Goal: Communication & Community: Answer question/provide support

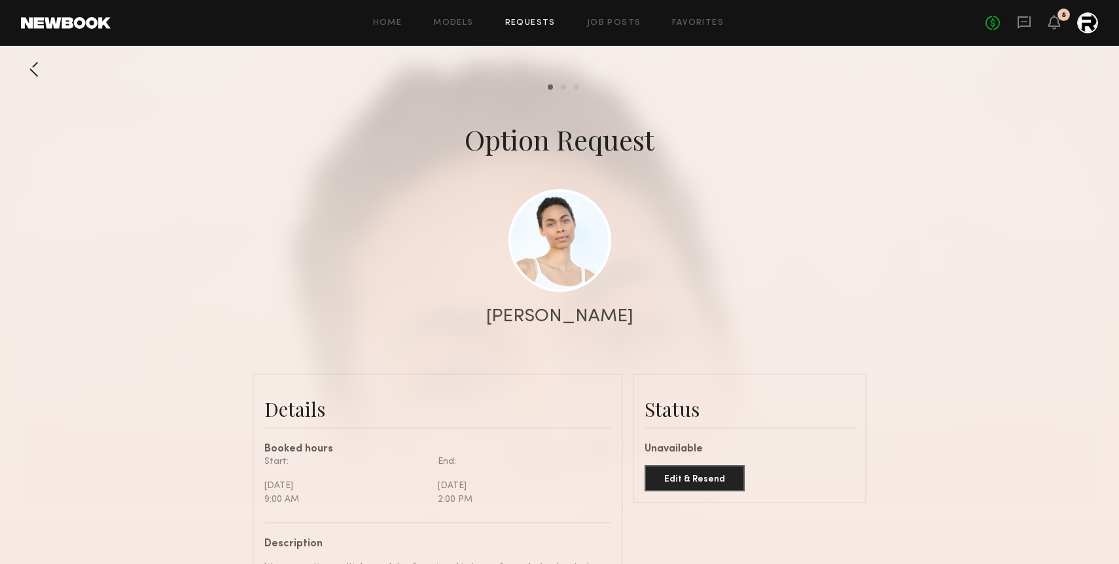
click at [538, 16] on div "Home Models Requests Job Posts Favorites Sign Out No fees up to $5,000 8" at bounding box center [604, 22] width 987 height 21
click at [514, 21] on link "Requests" at bounding box center [530, 23] width 50 height 9
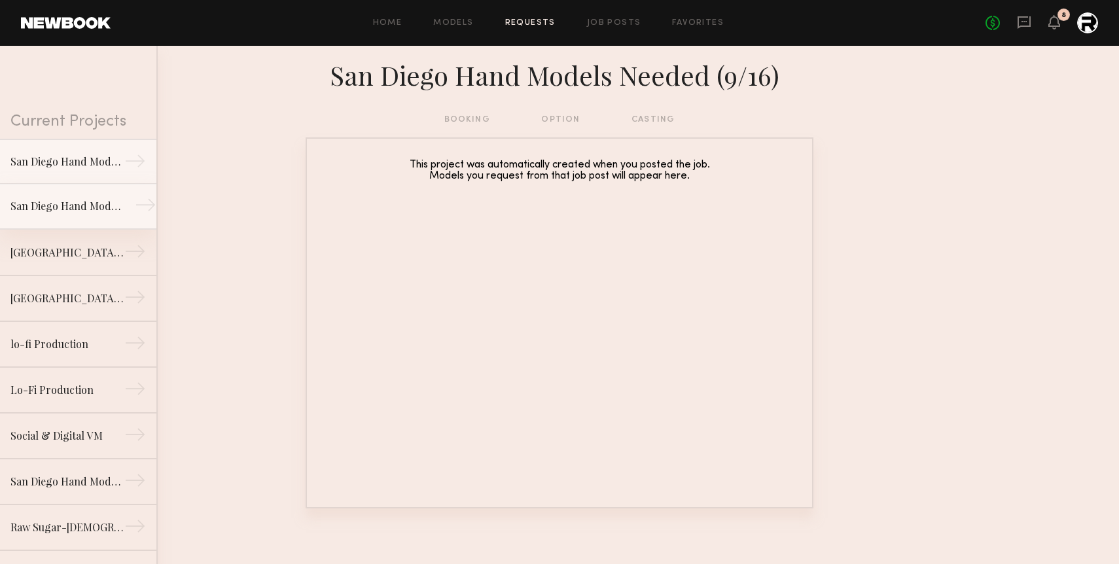
click at [89, 209] on div "San Diego Hand Models Needed (9/4)" at bounding box center [67, 206] width 114 height 16
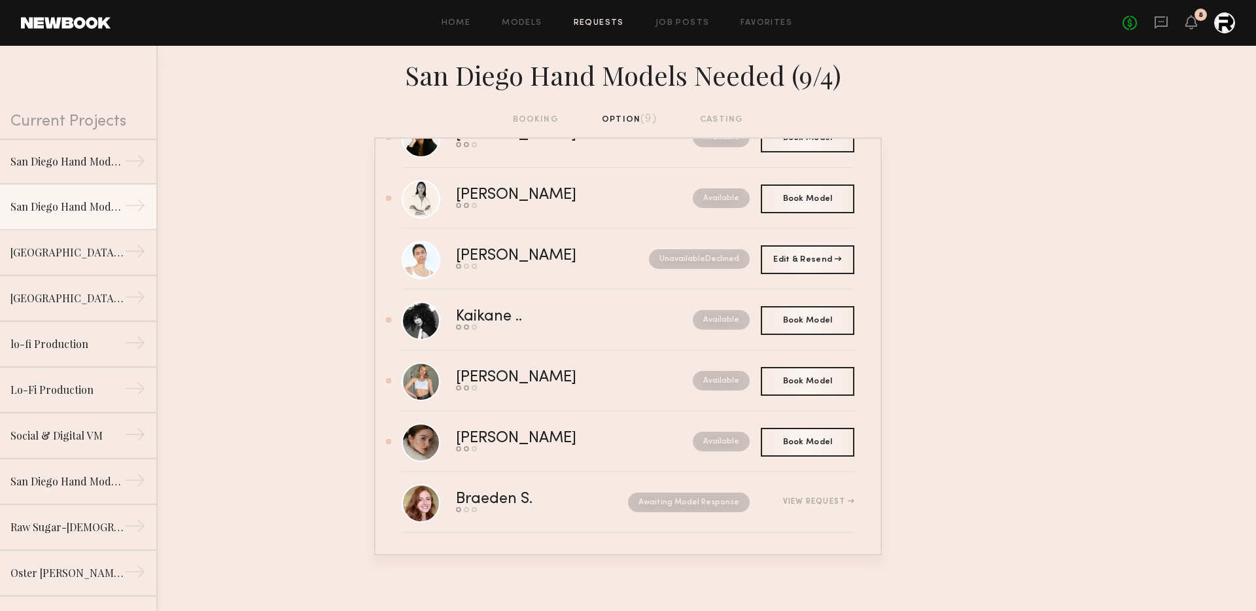
scroll to position [175, 0]
click at [1118, 19] on icon at bounding box center [1161, 22] width 14 height 14
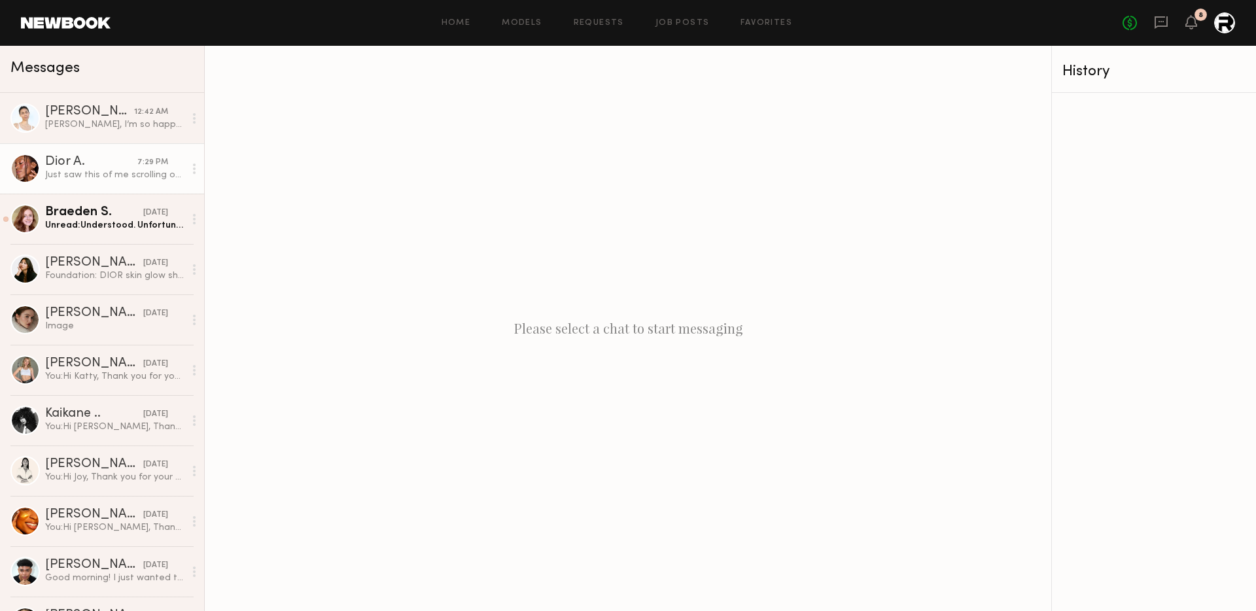
click at [67, 154] on link "Dior A. 7:29 PM Just saw this of me scrolling on IG" at bounding box center [102, 168] width 204 height 50
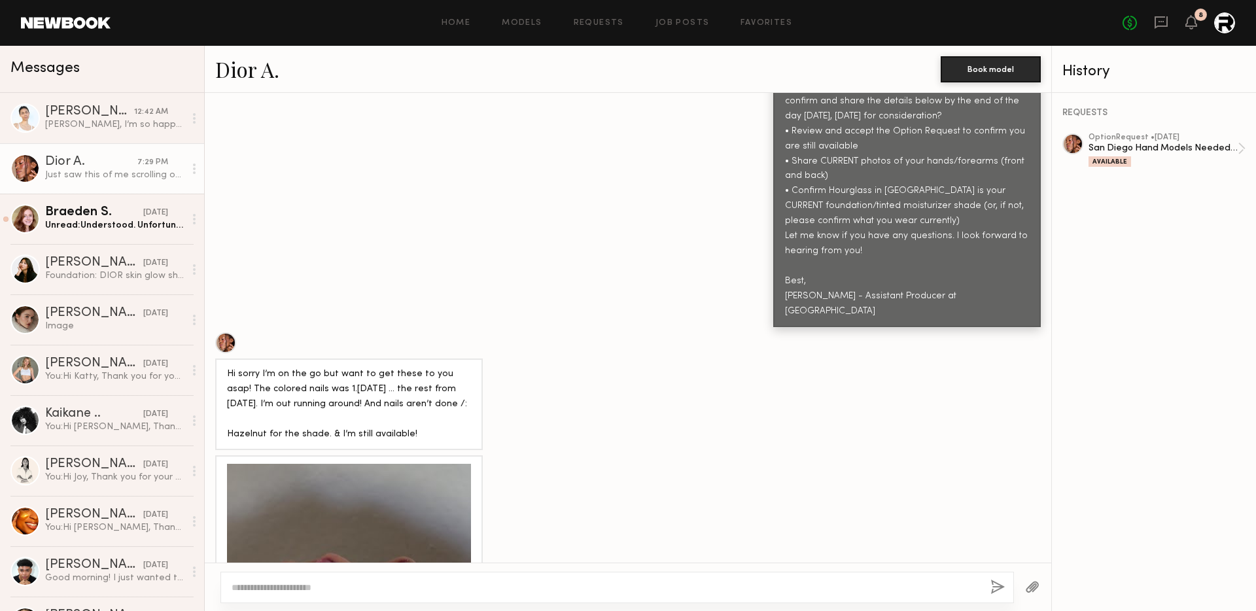
scroll to position [631, 0]
click at [316, 563] on textarea at bounding box center [606, 587] width 748 height 13
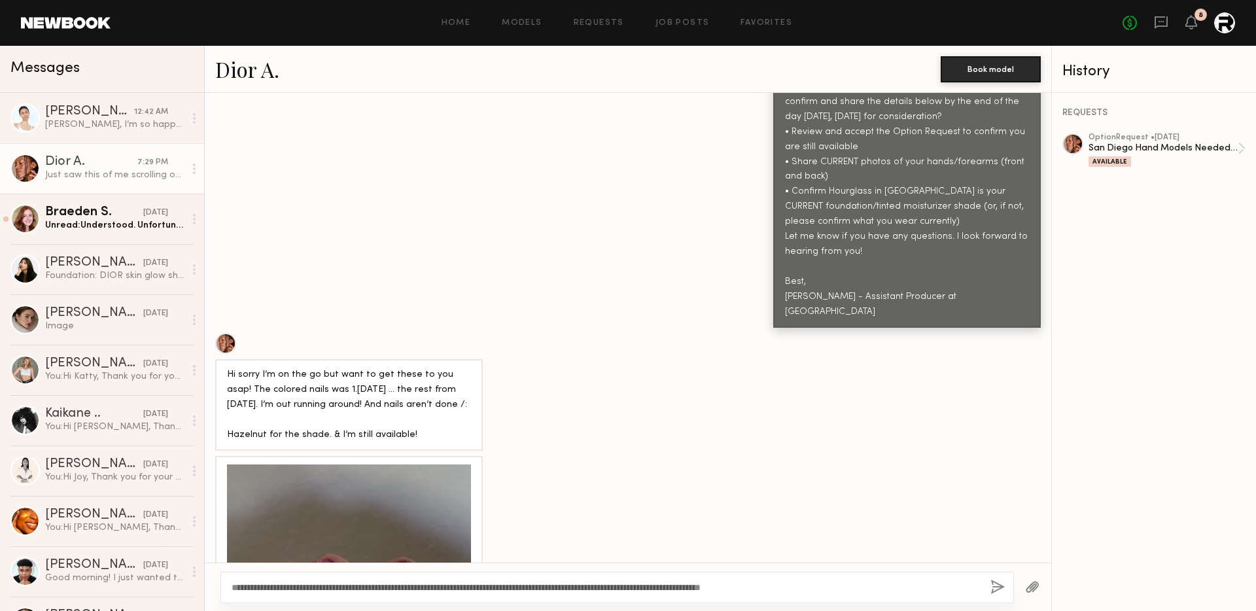
click at [648, 563] on textarea "**********" at bounding box center [606, 587] width 748 height 13
click at [860, 563] on textarea "**********" at bounding box center [606, 587] width 748 height 13
drag, startPoint x: 496, startPoint y: 587, endPoint x: 380, endPoint y: 583, distance: 115.9
click at [380, 563] on textarea "**********" at bounding box center [606, 587] width 748 height 13
drag, startPoint x: 503, startPoint y: 586, endPoint x: 444, endPoint y: 584, distance: 58.9
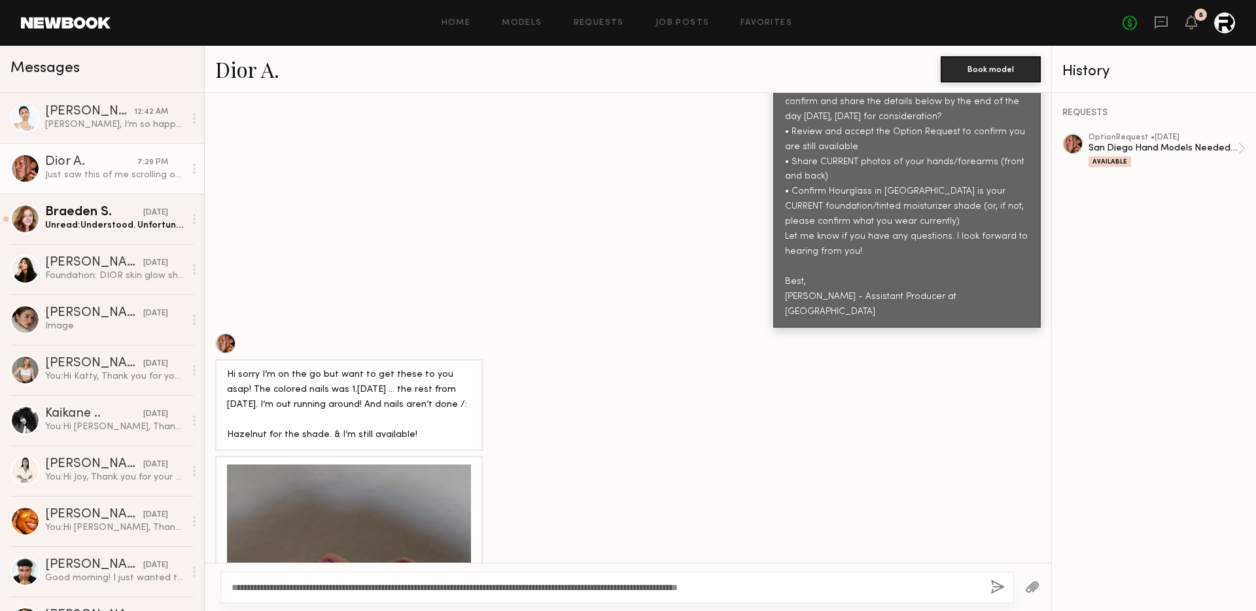
click at [444, 563] on textarea "**********" at bounding box center [606, 587] width 748 height 13
click at [559, 563] on textarea "**********" at bounding box center [606, 587] width 748 height 13
click at [582, 563] on textarea "**********" at bounding box center [606, 587] width 748 height 13
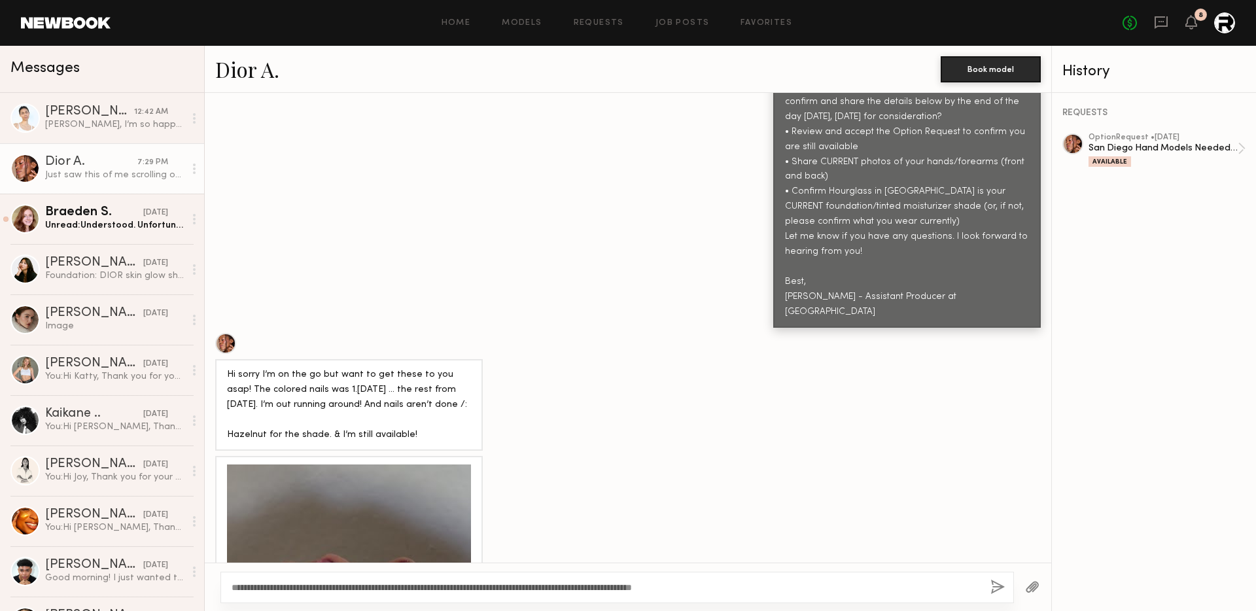
click at [605, 563] on textarea "**********" at bounding box center [606, 587] width 748 height 13
click at [697, 563] on textarea "**********" at bounding box center [606, 587] width 748 height 13
click at [501, 563] on textarea "**********" at bounding box center [606, 587] width 748 height 13
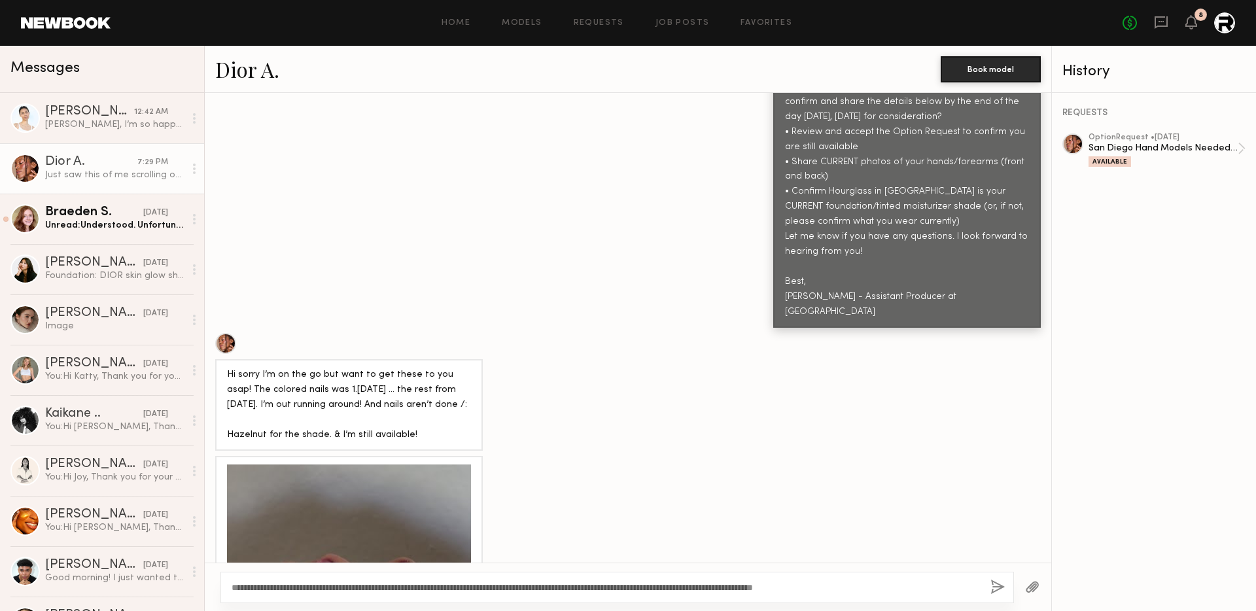
click at [523, 563] on textarea "**********" at bounding box center [606, 587] width 748 height 13
click at [477, 563] on textarea "**********" at bounding box center [606, 587] width 748 height 13
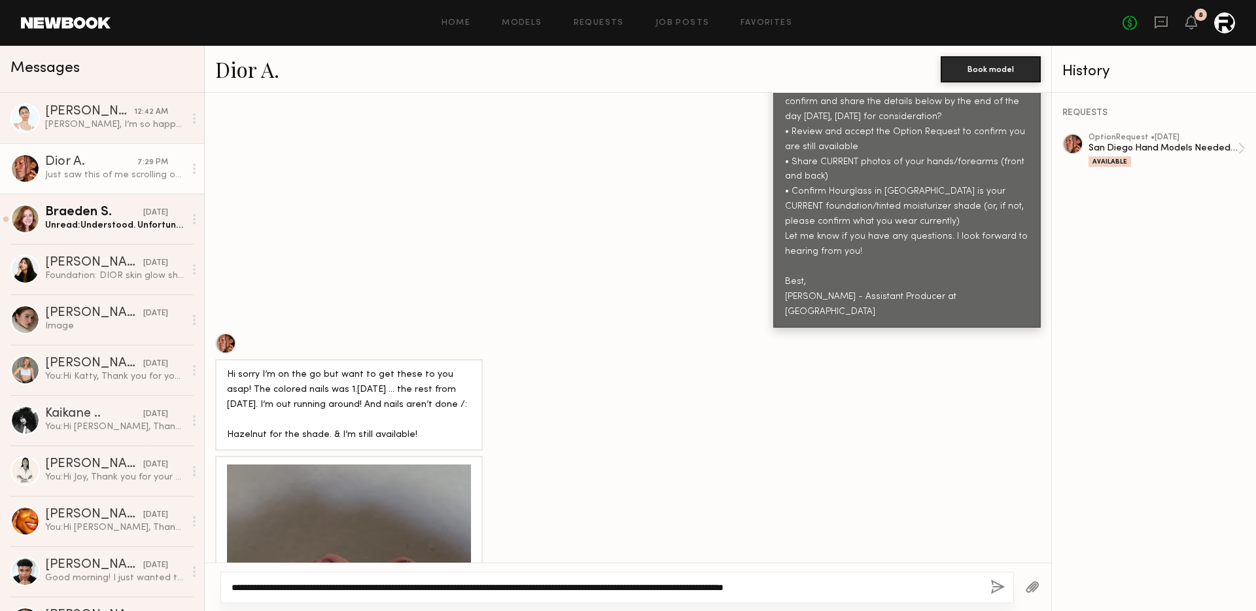
click at [309, 563] on textarea "**********" at bounding box center [606, 587] width 748 height 13
click at [376, 563] on textarea "**********" at bounding box center [606, 587] width 748 height 13
click at [868, 563] on textarea "**********" at bounding box center [606, 587] width 748 height 13
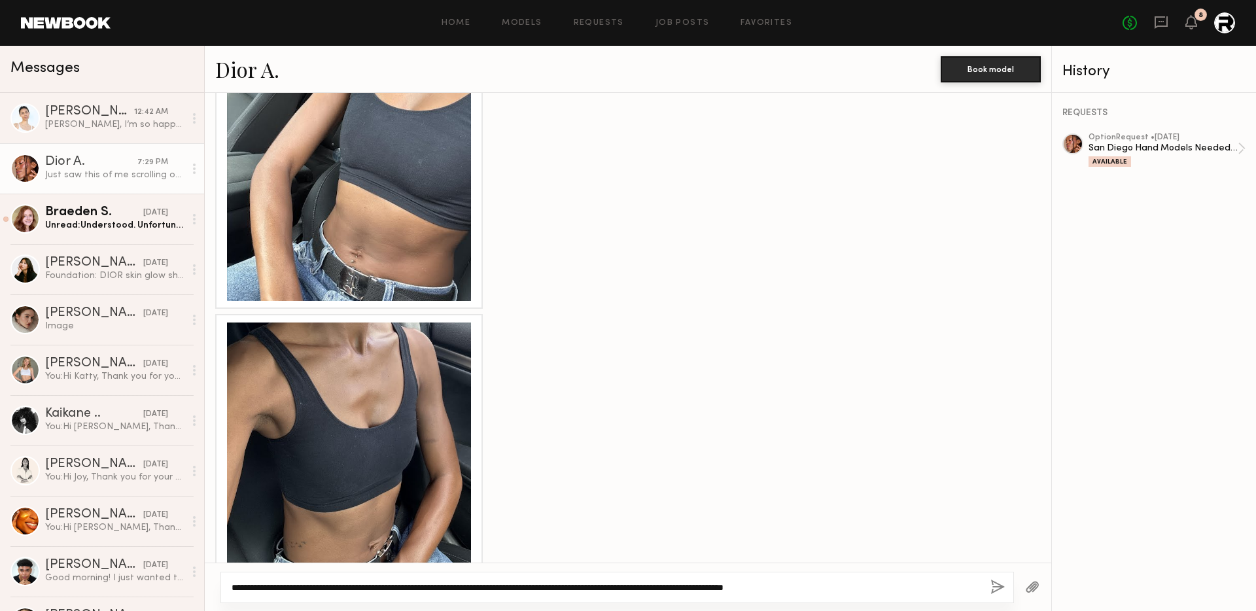
scroll to position [2384, 0]
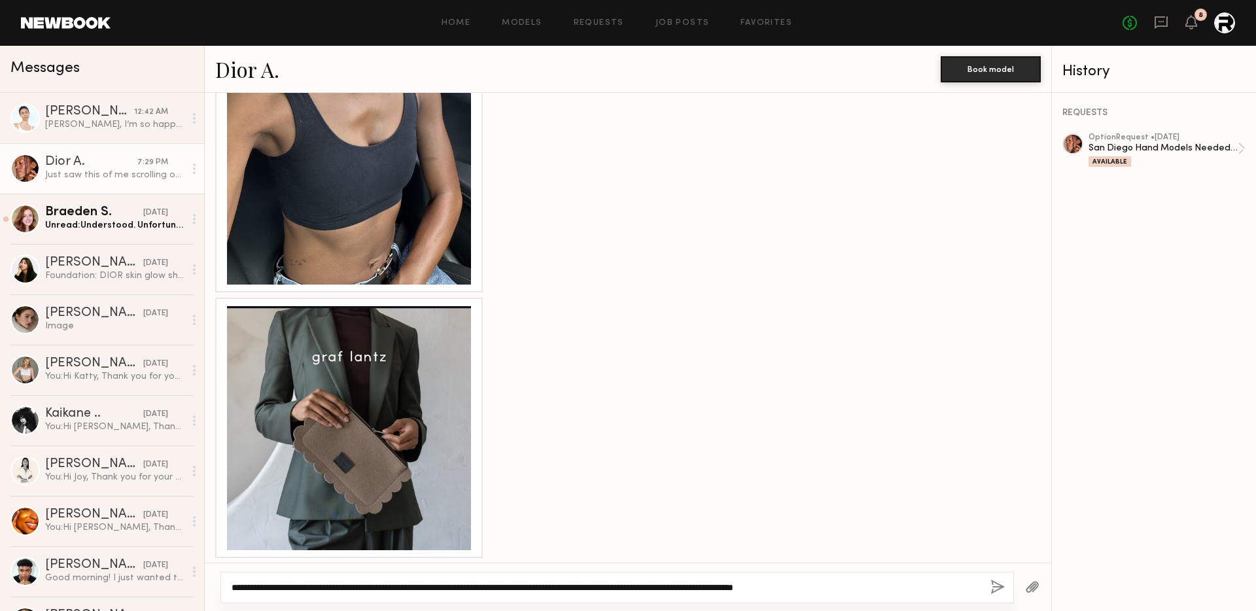
type textarea "**********"
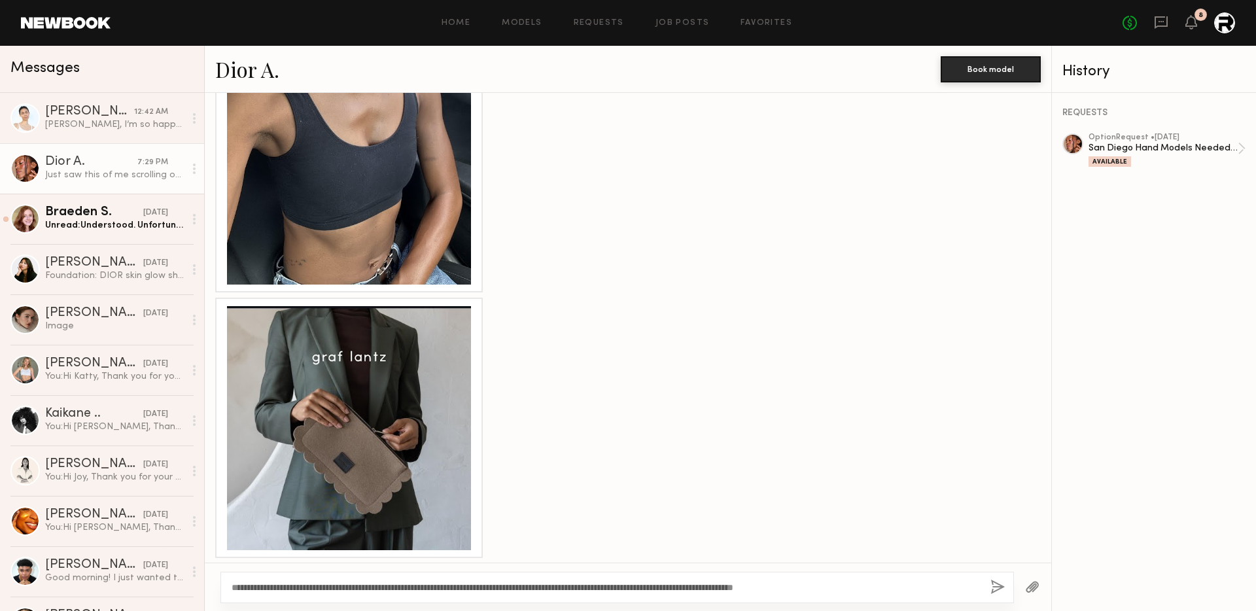
click at [993, 563] on button "button" at bounding box center [998, 588] width 14 height 16
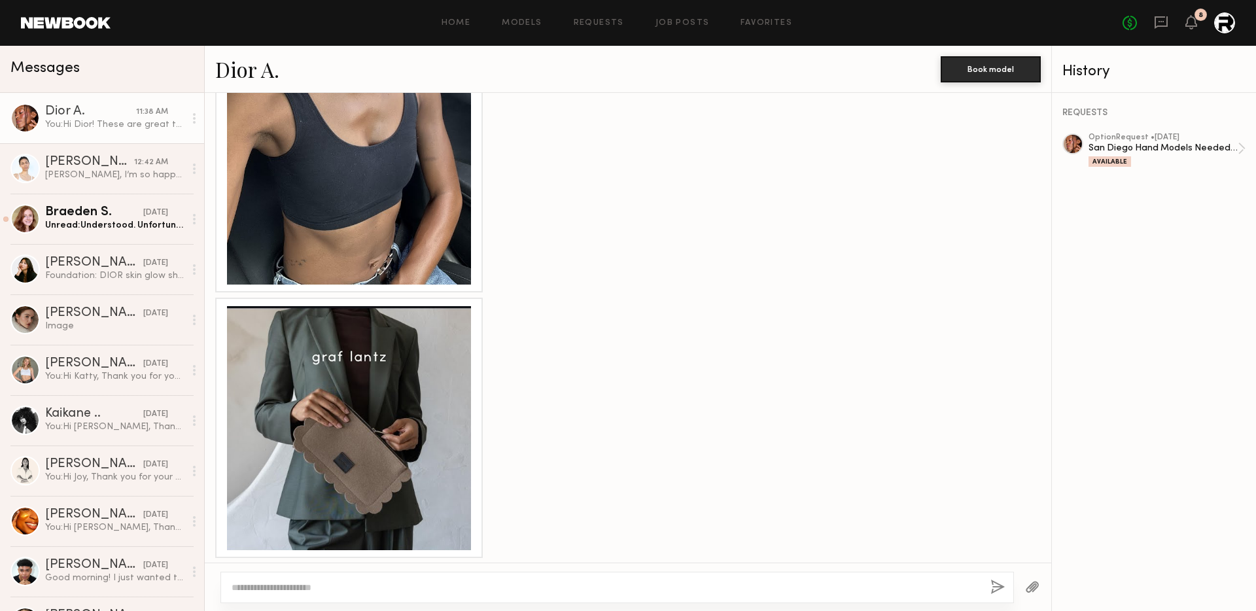
scroll to position [2650, 0]
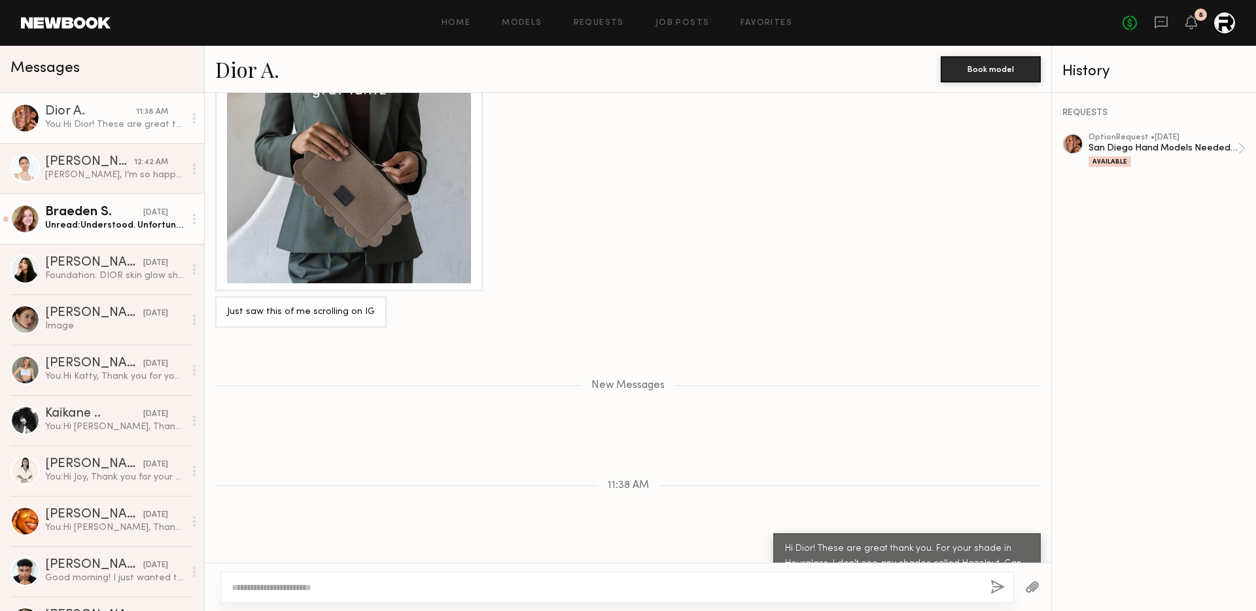
click at [126, 225] on div "Unread: Understood. Unfortunately I am not available for that but please do kee…" at bounding box center [114, 225] width 139 height 12
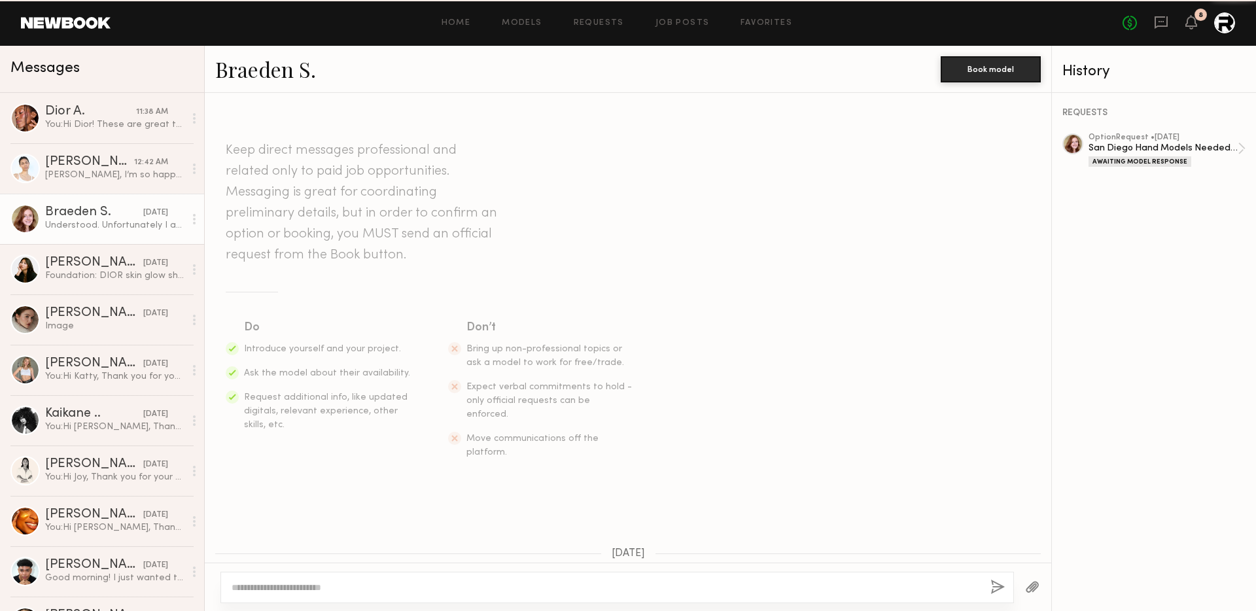
scroll to position [834, 0]
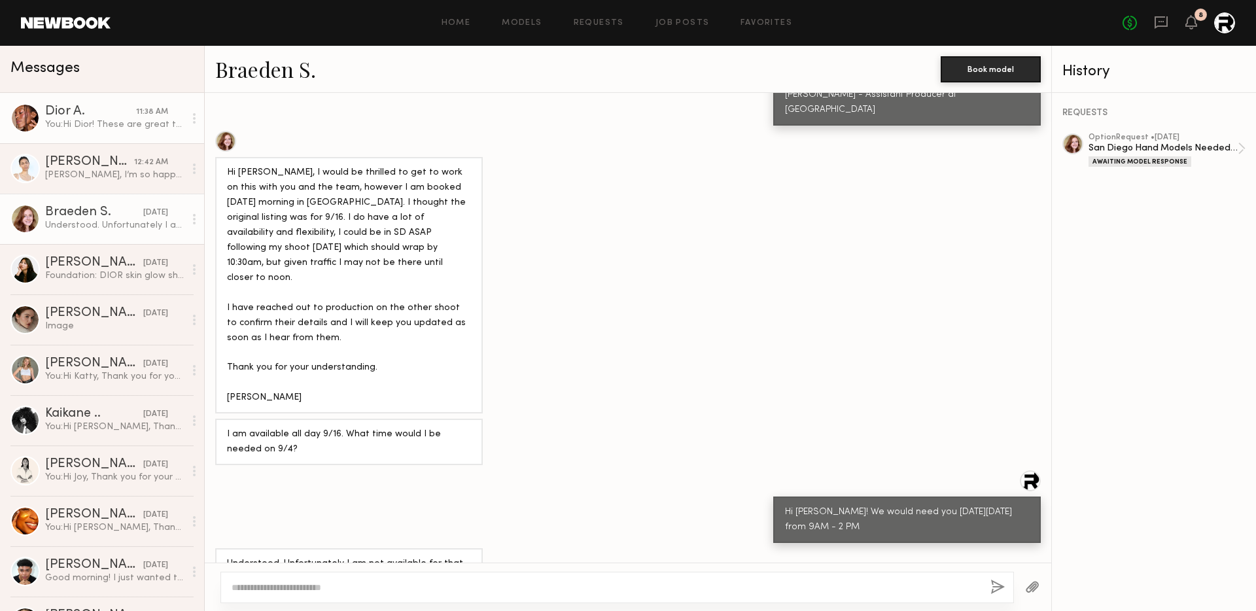
click at [85, 139] on link "Dior A. 11:38 AM You: Hi [PERSON_NAME]! These are great thank you. For your sha…" at bounding box center [102, 118] width 204 height 50
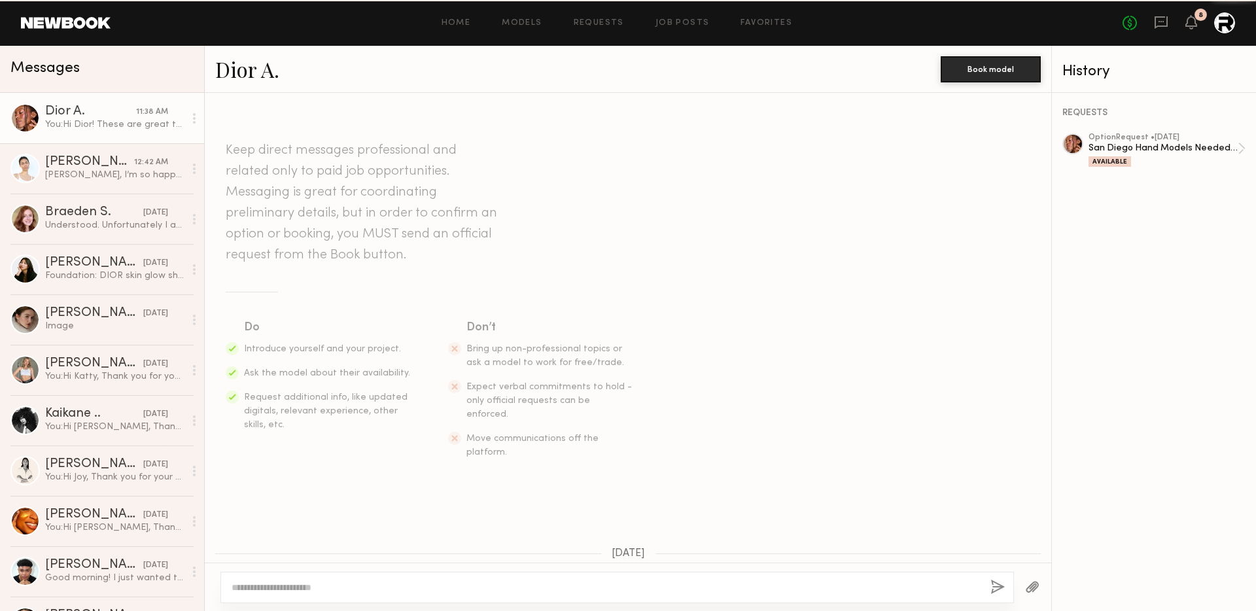
scroll to position [2550, 0]
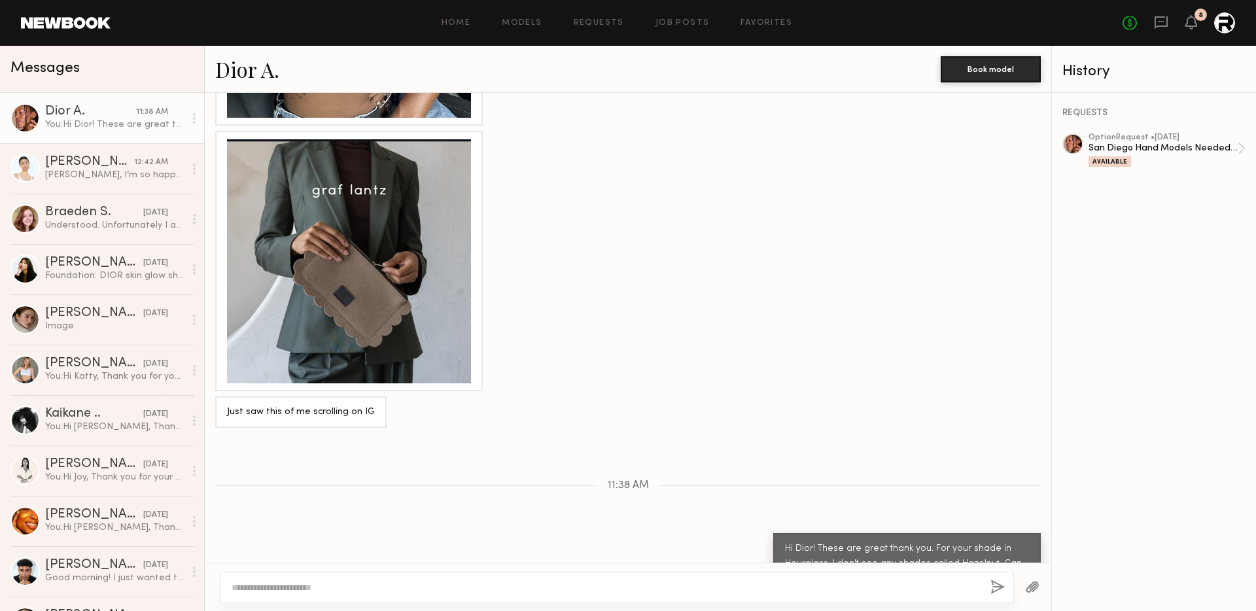
click at [605, 16] on div "Home Models Requests Job Posts Favorites Sign Out No fees up to $5,000 8" at bounding box center [673, 22] width 1125 height 21
click at [605, 24] on link "Requests" at bounding box center [599, 23] width 50 height 9
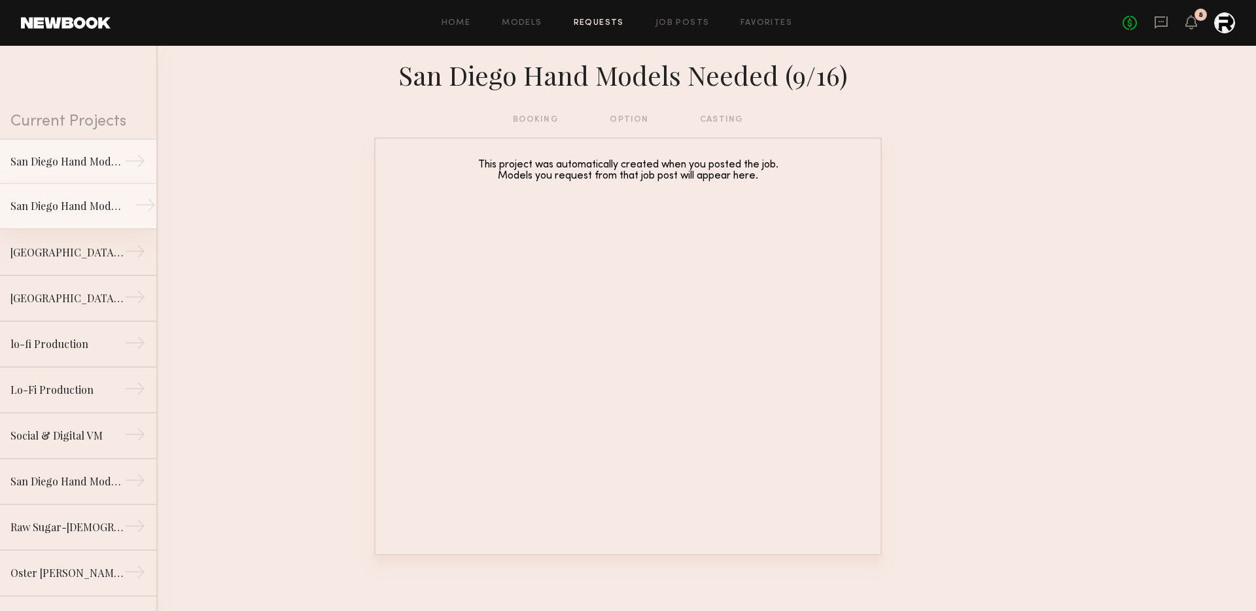
click at [55, 194] on link "San Diego Hand Models Needed (9/4) →" at bounding box center [78, 207] width 156 height 46
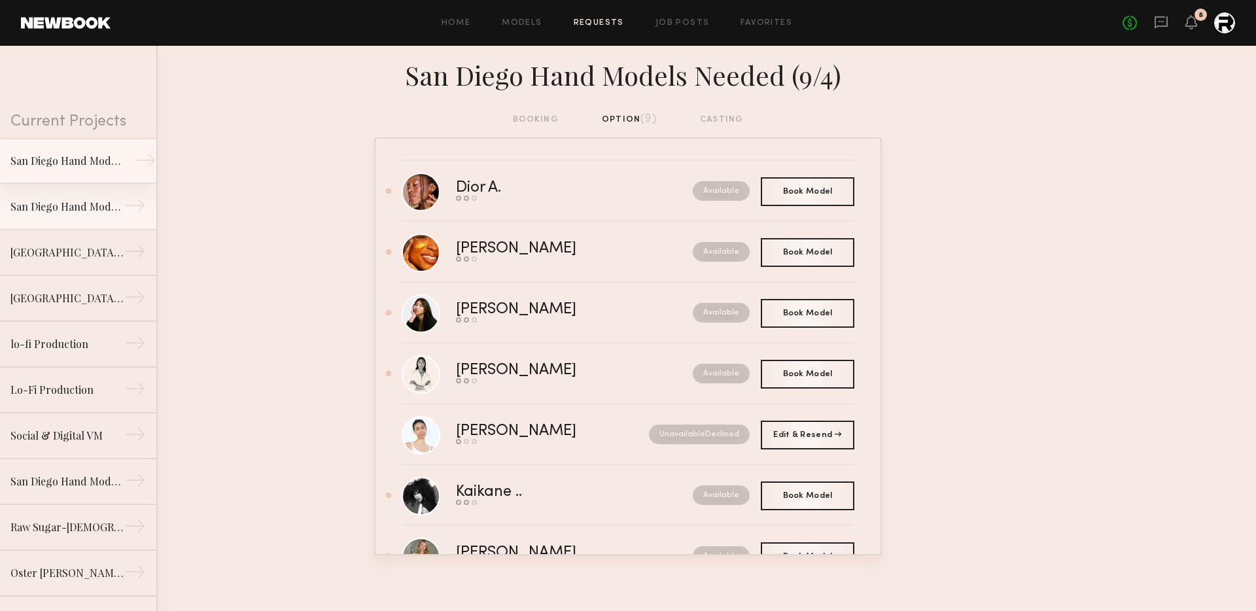
click at [84, 149] on link "San Diego Hand Models Needed (9/16) →" at bounding box center [78, 161] width 156 height 46
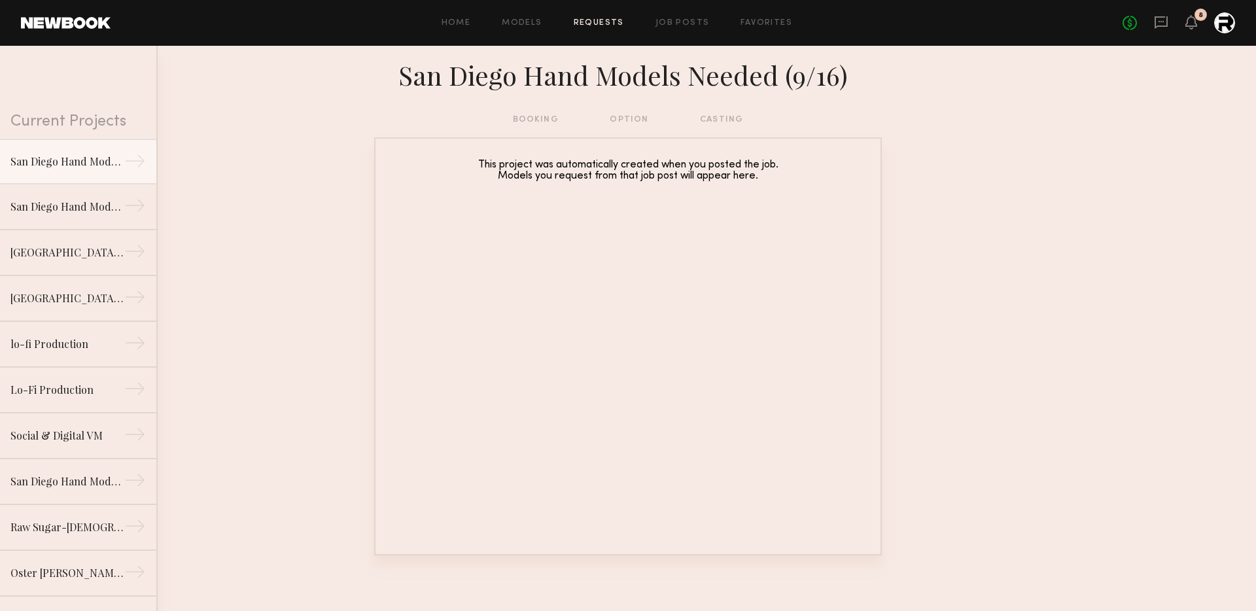
click at [528, 121] on div "booking option casting" at bounding box center [628, 120] width 231 height 14
click at [725, 120] on div "booking option casting" at bounding box center [628, 120] width 231 height 14
click at [92, 203] on div "San Diego Hand Models Needed (9/4)" at bounding box center [67, 206] width 114 height 16
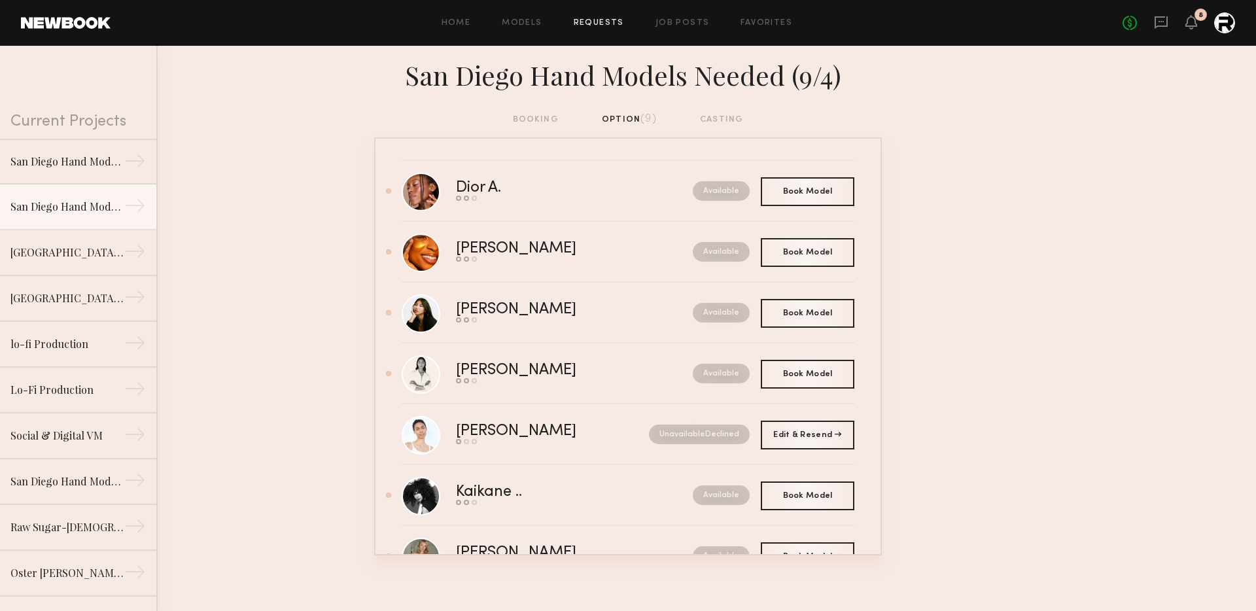
click at [1118, 25] on div "No fees up to $5,000 8" at bounding box center [1179, 22] width 113 height 21
click at [1118, 25] on icon at bounding box center [1161, 22] width 13 height 12
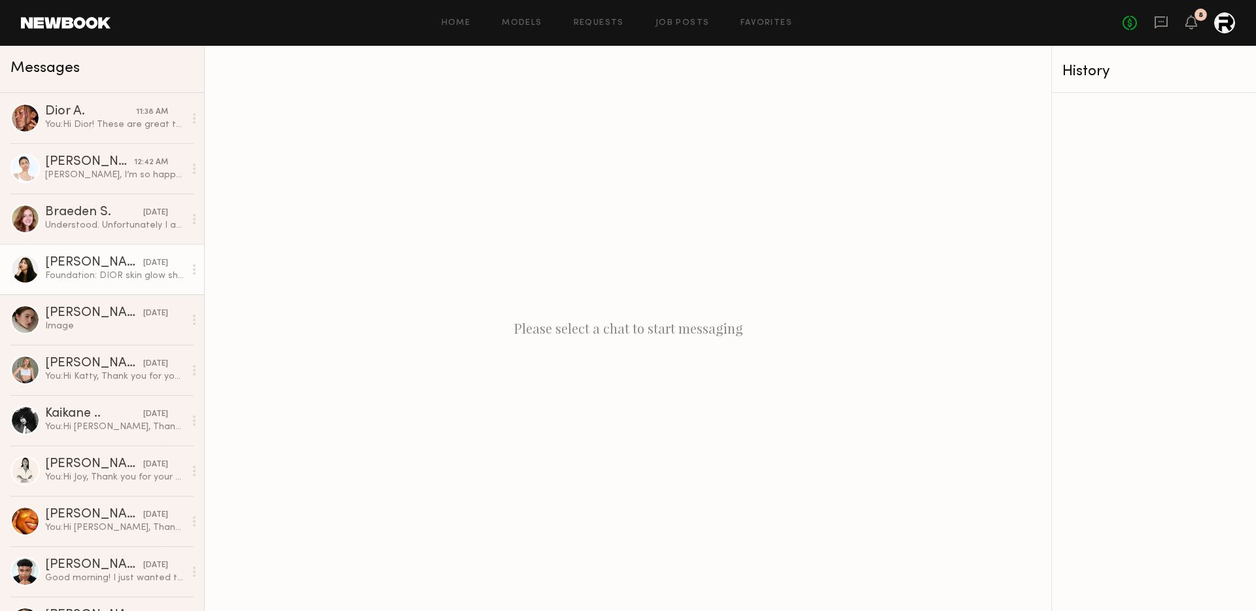
click at [62, 270] on div "Foundation: DIOR skin glow shade 3WP warm peach" at bounding box center [114, 276] width 139 height 12
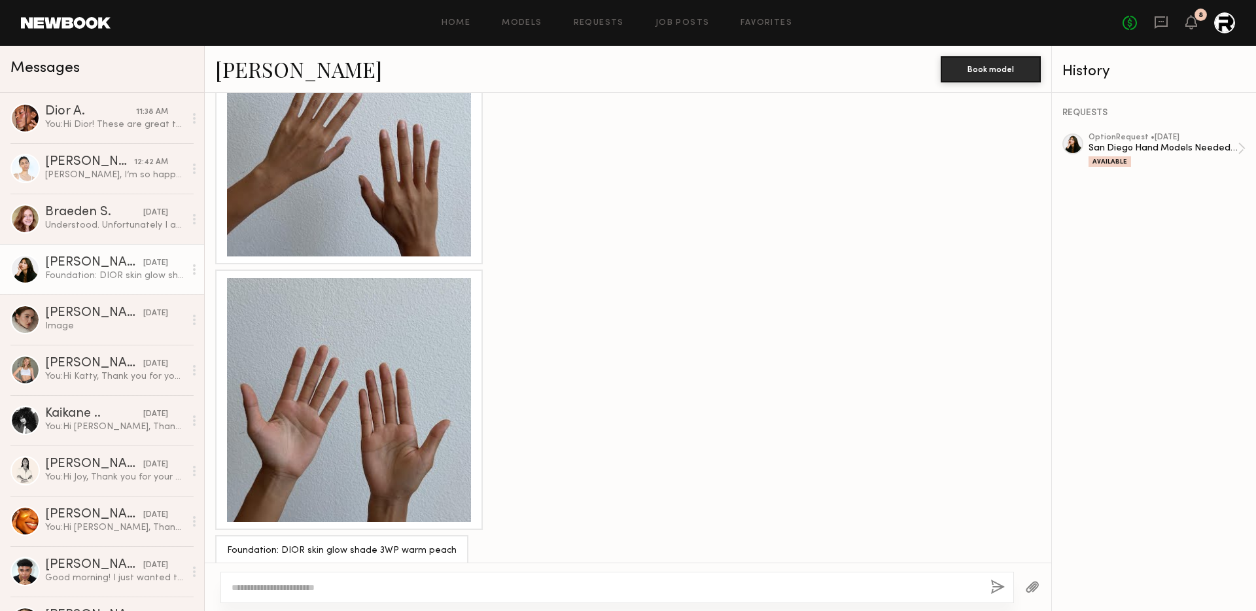
scroll to position [1184, 0]
click at [491, 315] on div at bounding box center [628, 400] width 847 height 260
click at [403, 188] on div at bounding box center [349, 135] width 244 height 244
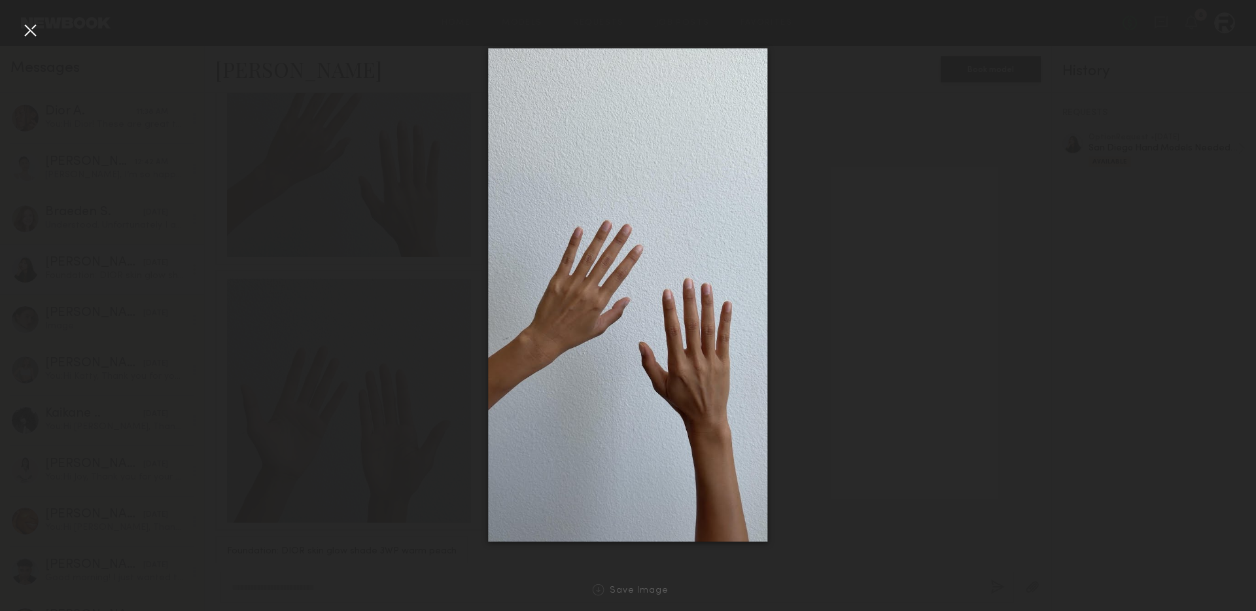
click at [849, 222] on div at bounding box center [628, 295] width 1256 height 548
click at [843, 285] on div at bounding box center [628, 295] width 1256 height 548
click at [31, 31] on div at bounding box center [30, 30] width 21 height 21
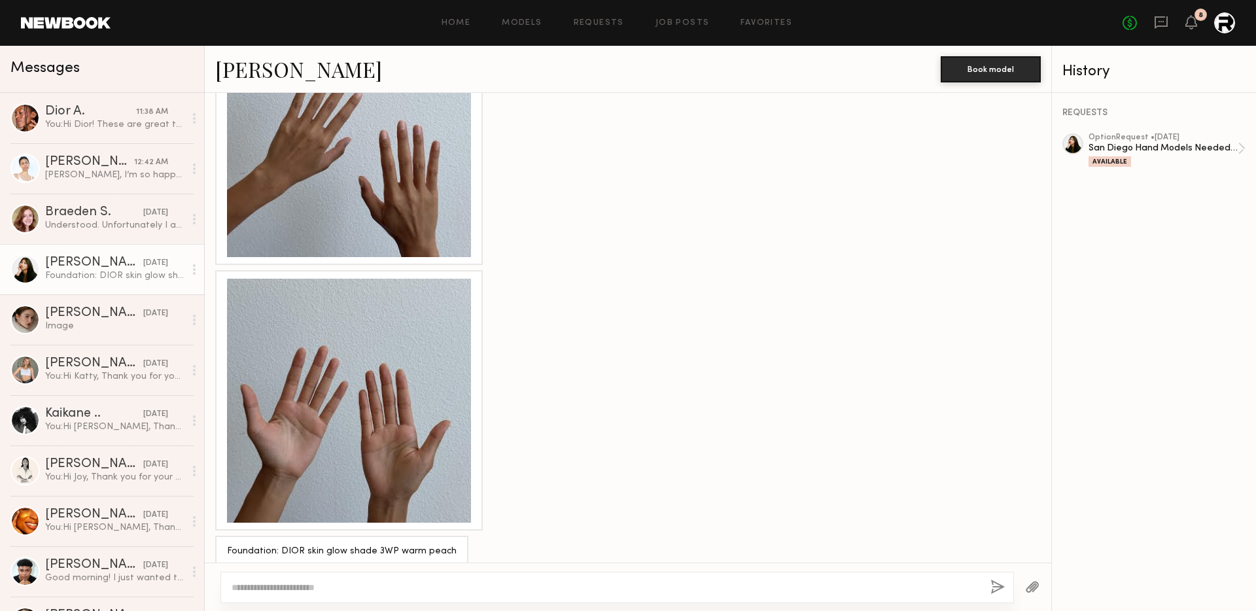
click at [345, 335] on div at bounding box center [349, 401] width 244 height 244
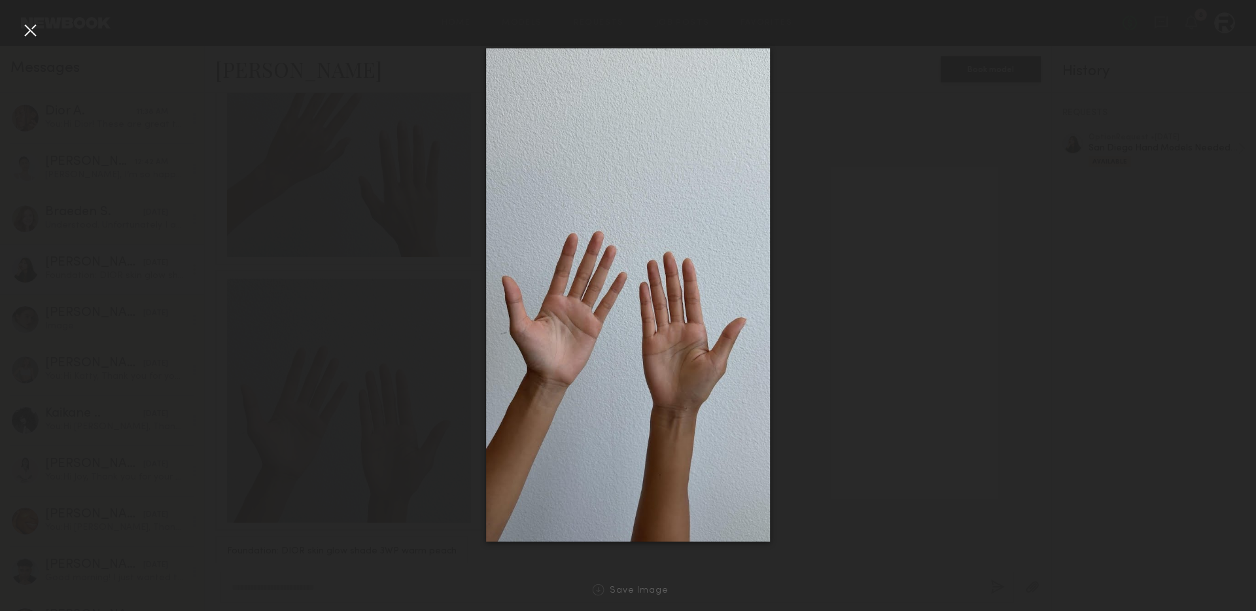
click at [25, 32] on div at bounding box center [30, 30] width 21 height 21
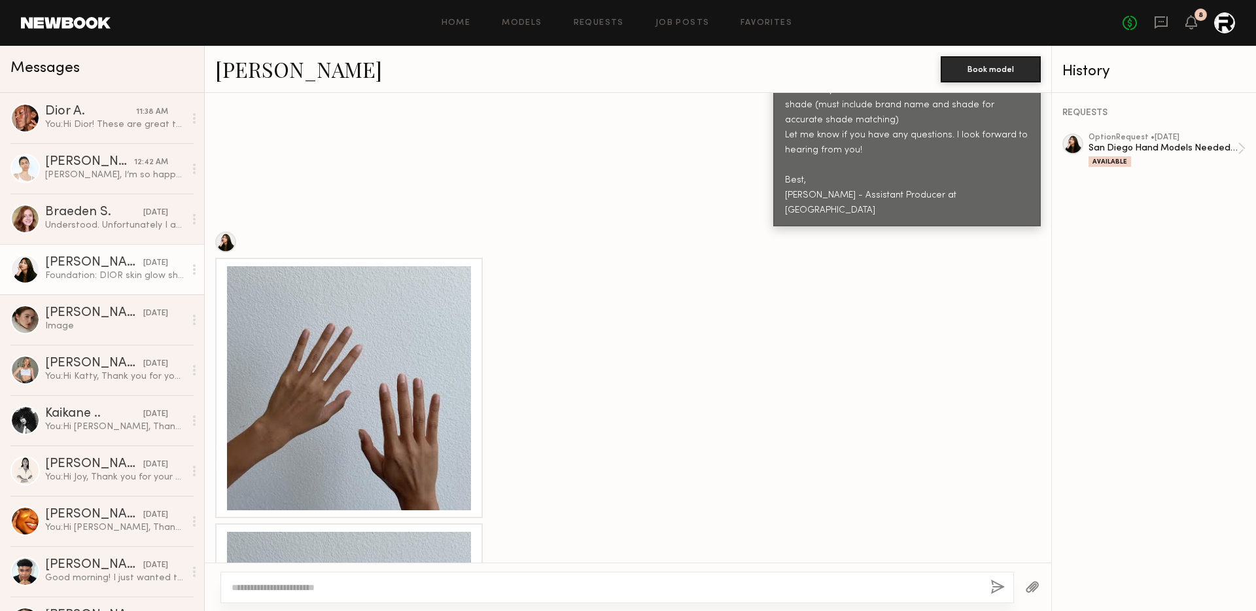
scroll to position [926, 0]
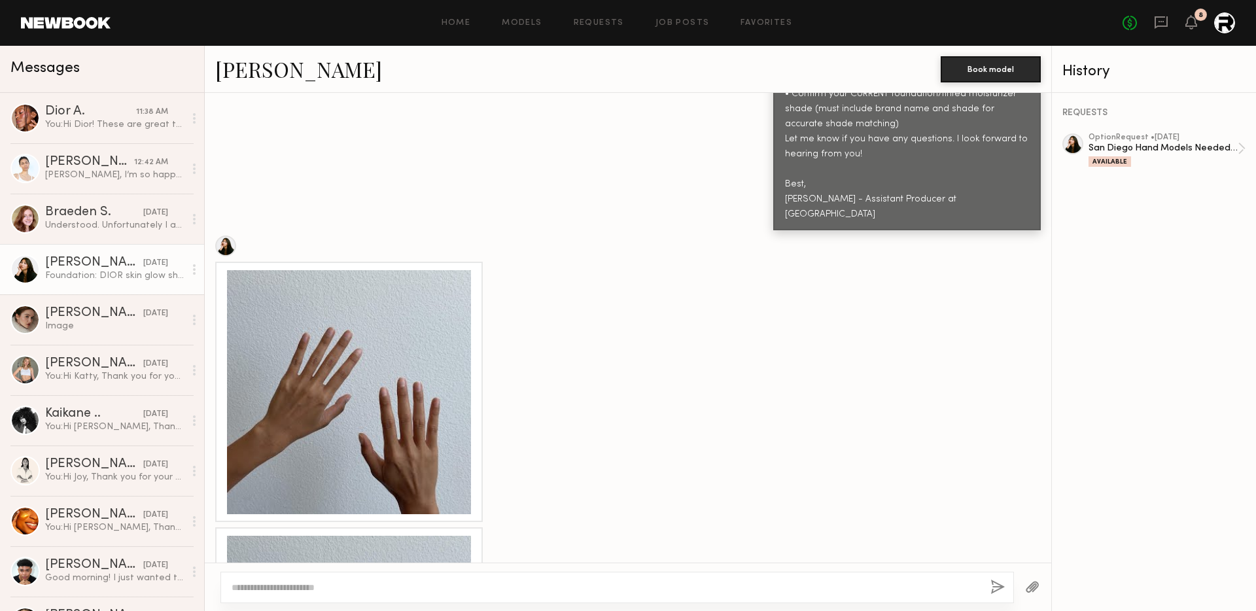
click at [349, 336] on div at bounding box center [349, 392] width 244 height 244
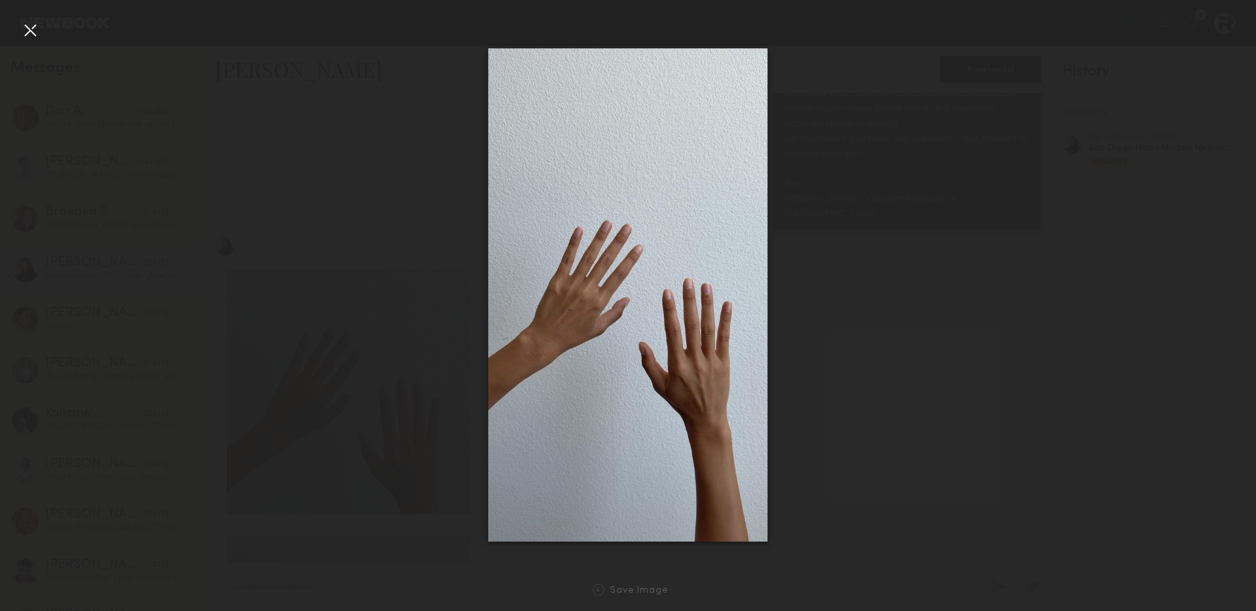
click at [20, 32] on div at bounding box center [30, 30] width 21 height 21
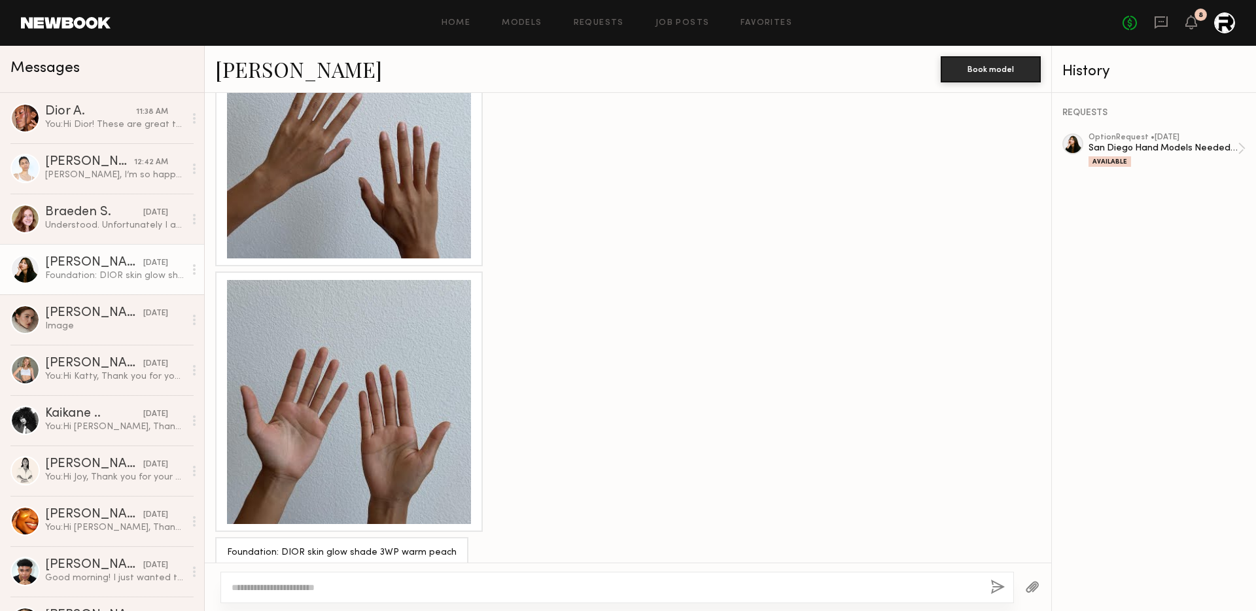
scroll to position [1184, 0]
click at [107, 322] on div "Image" at bounding box center [114, 326] width 139 height 12
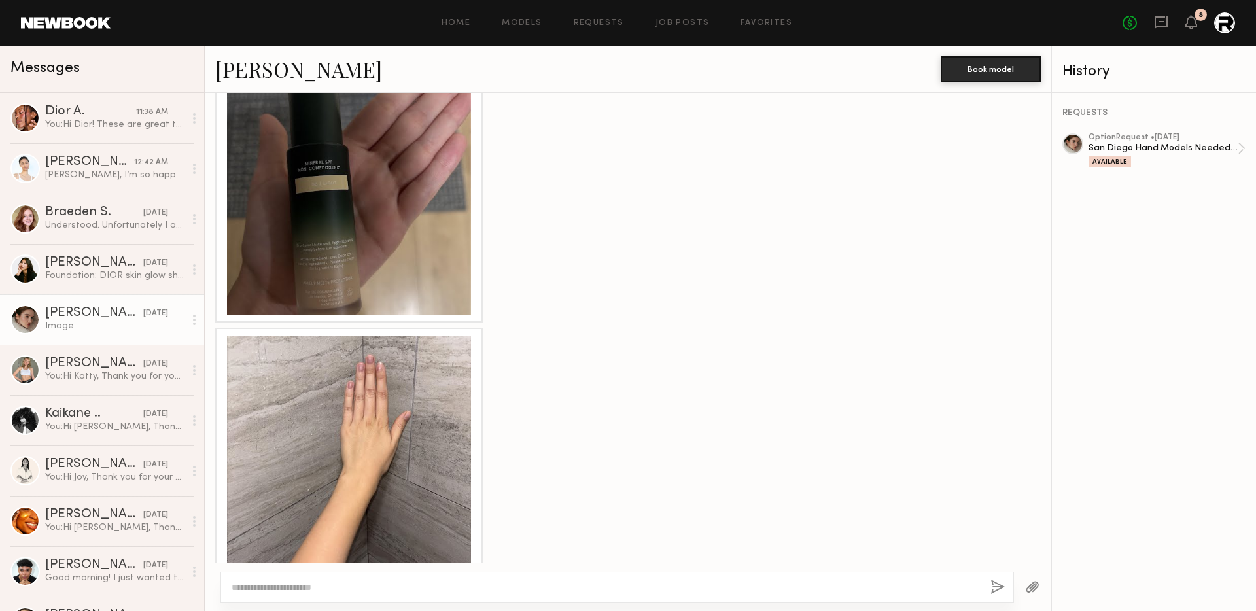
scroll to position [1011, 0]
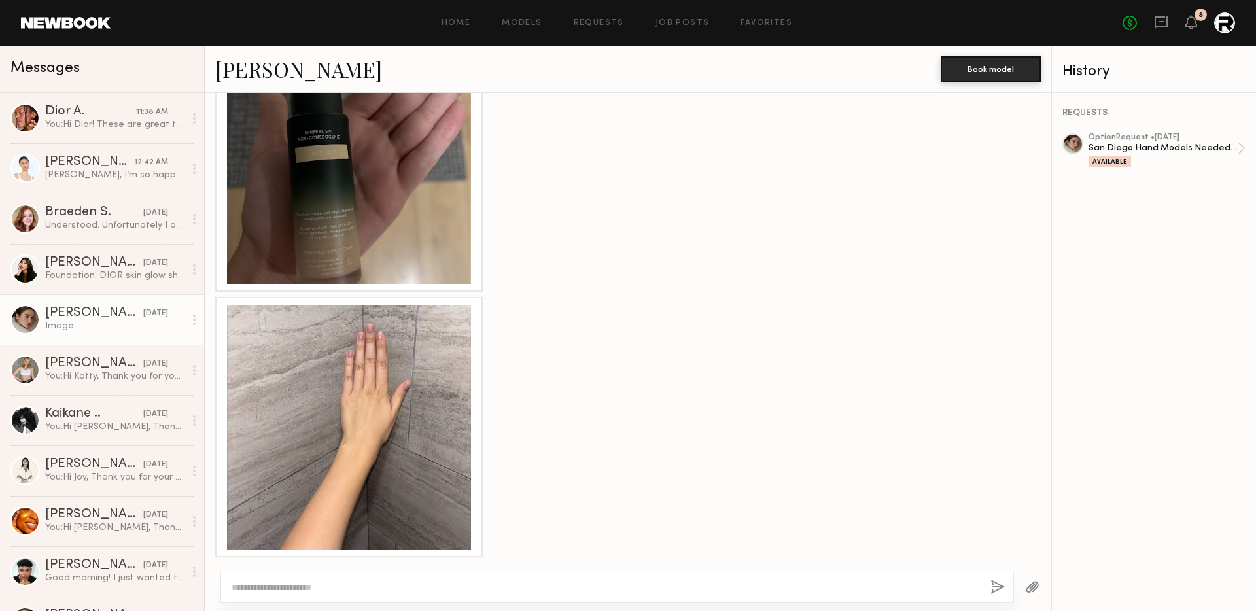
click at [368, 370] on div at bounding box center [349, 428] width 244 height 244
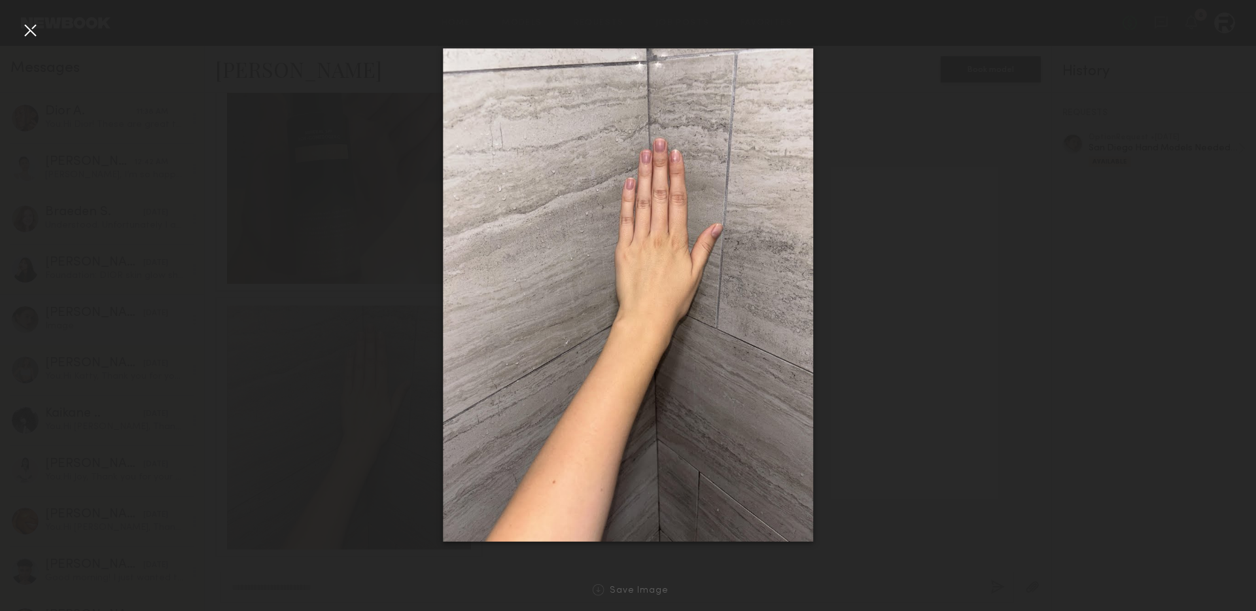
click at [33, 37] on div at bounding box center [30, 30] width 21 height 21
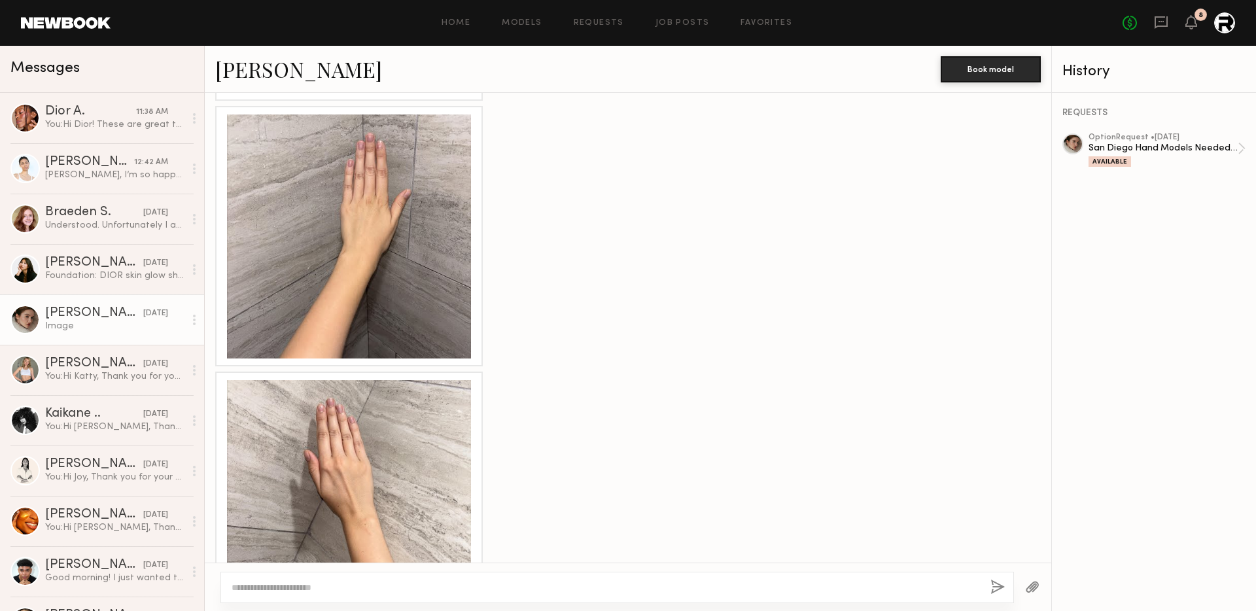
scroll to position [1239, 0]
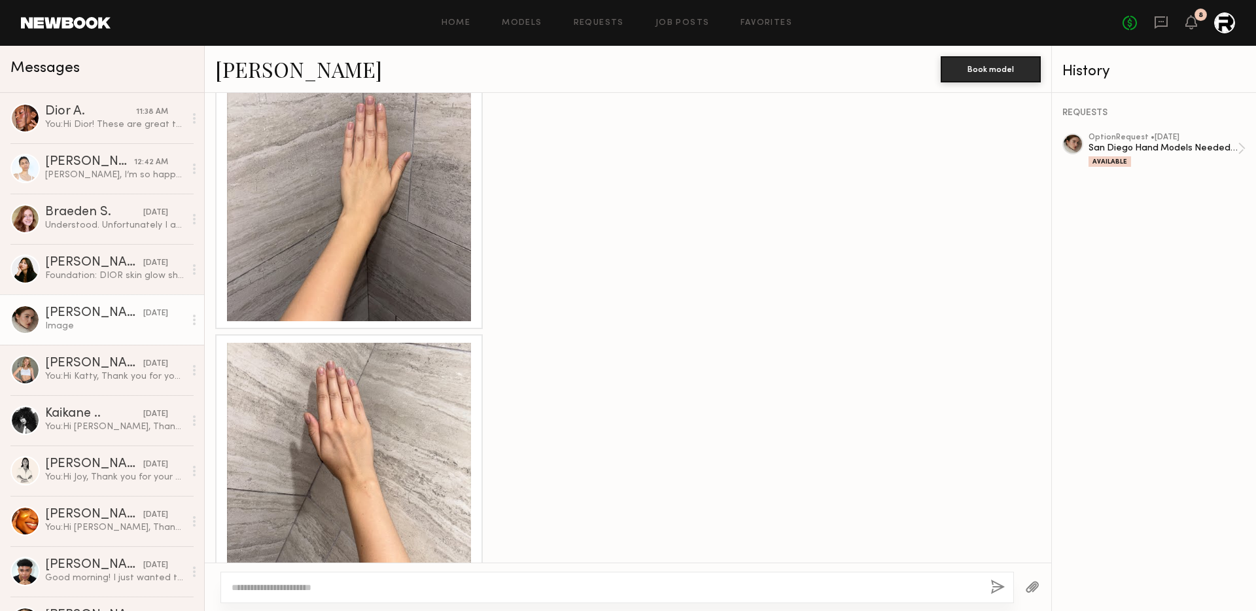
click at [396, 563] on textarea at bounding box center [606, 587] width 748 height 13
click at [264, 563] on textarea "**********" at bounding box center [606, 587] width 748 height 13
click at [274, 563] on textarea "**********" at bounding box center [606, 587] width 748 height 13
click at [436, 563] on textarea "**********" at bounding box center [606, 587] width 748 height 13
click at [543, 563] on textarea "**********" at bounding box center [606, 587] width 748 height 13
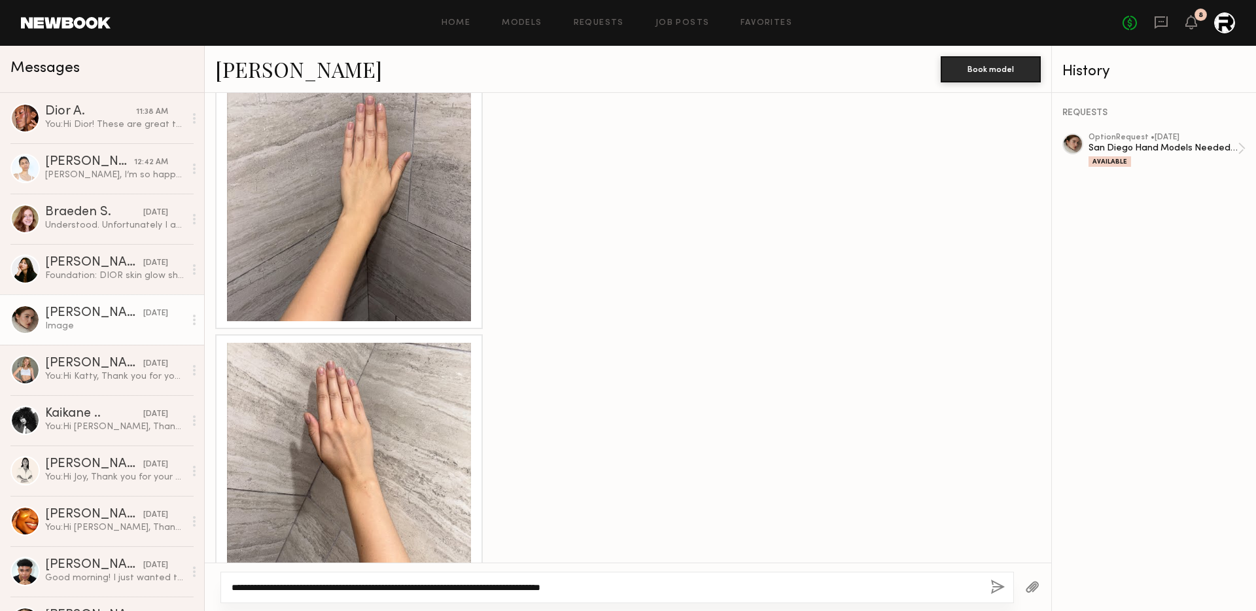
click at [644, 563] on textarea "**********" at bounding box center [606, 587] width 748 height 13
type textarea "**********"
click at [998, 563] on button "button" at bounding box center [998, 588] width 14 height 16
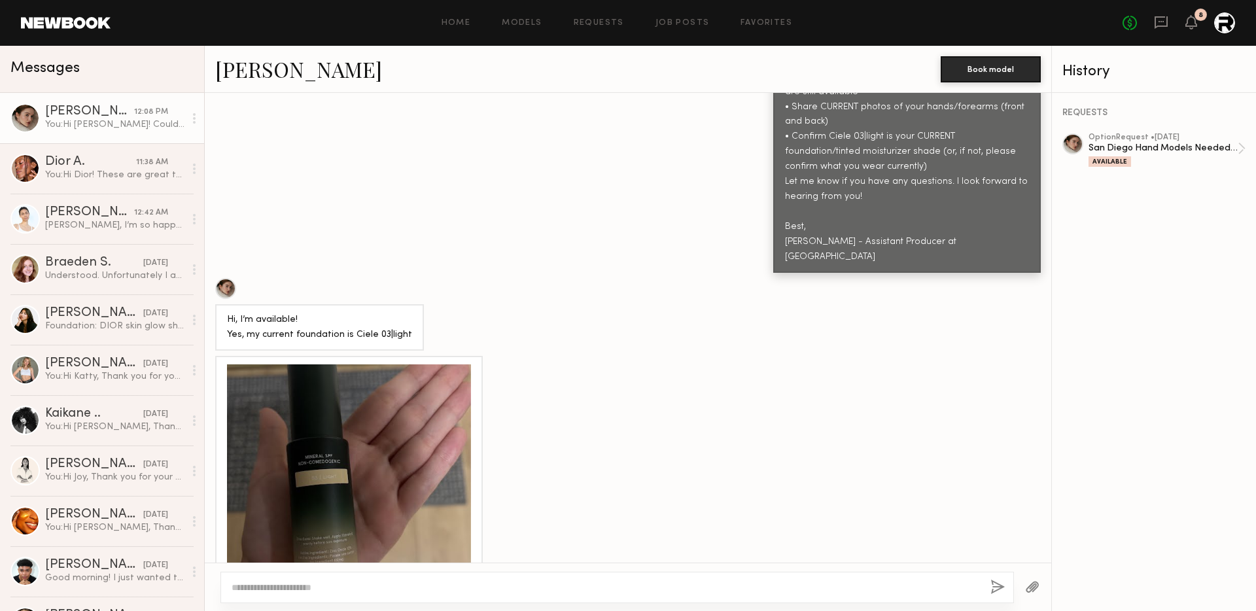
scroll to position [680, 0]
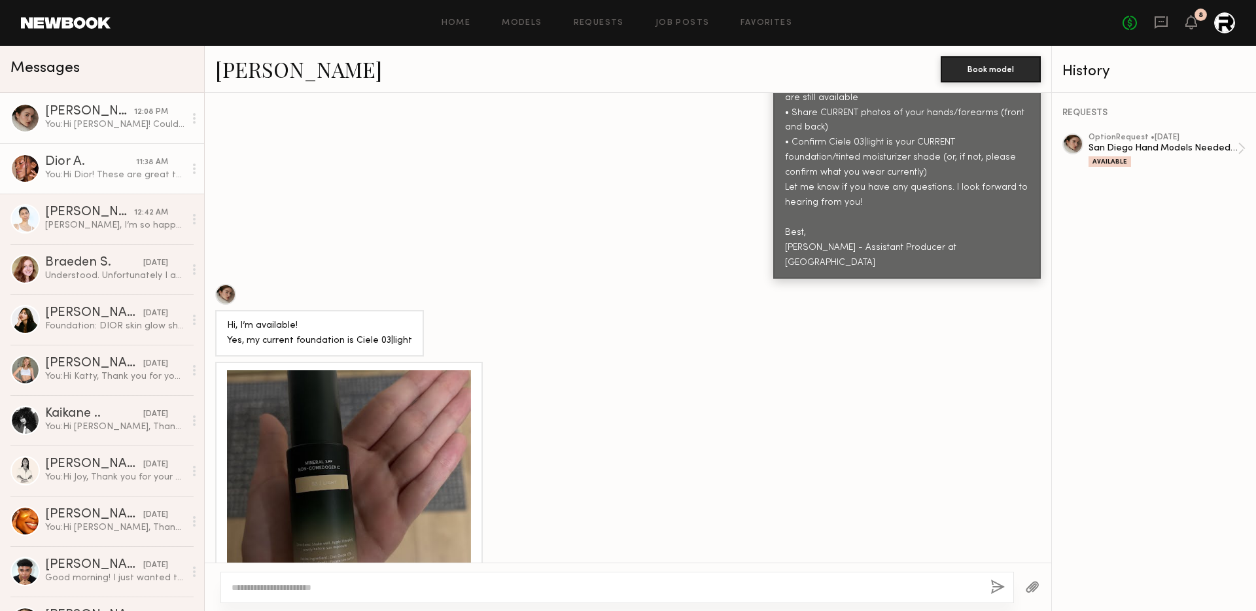
click at [116, 160] on div "Dior A." at bounding box center [90, 162] width 91 height 13
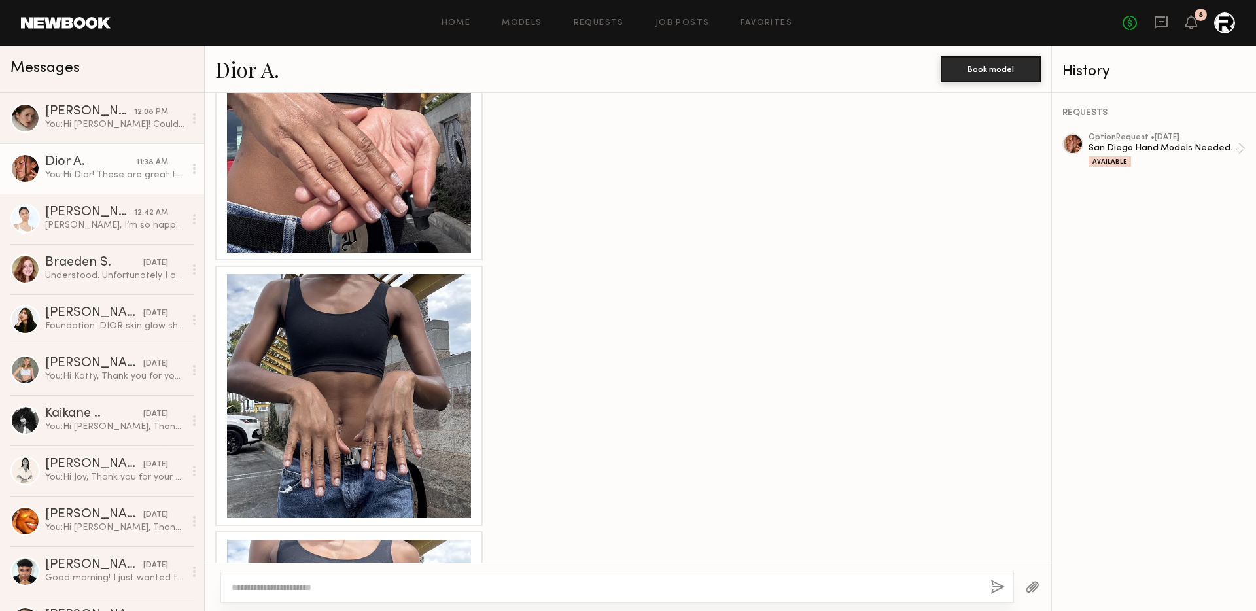
scroll to position [1346, 0]
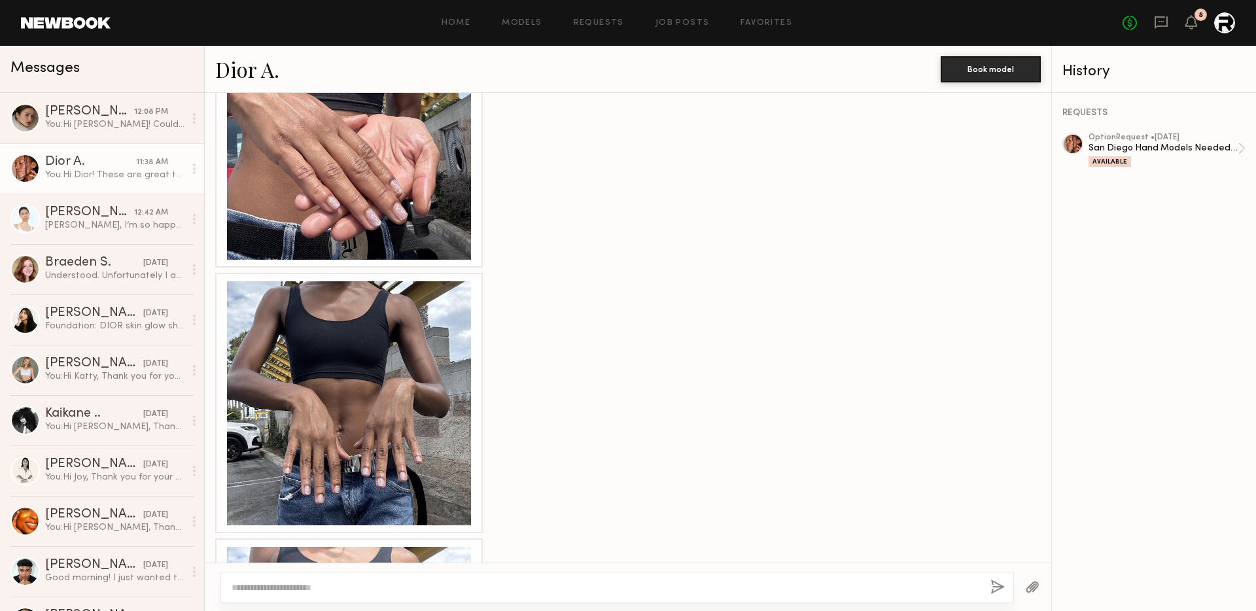
click at [379, 340] on div at bounding box center [349, 403] width 244 height 244
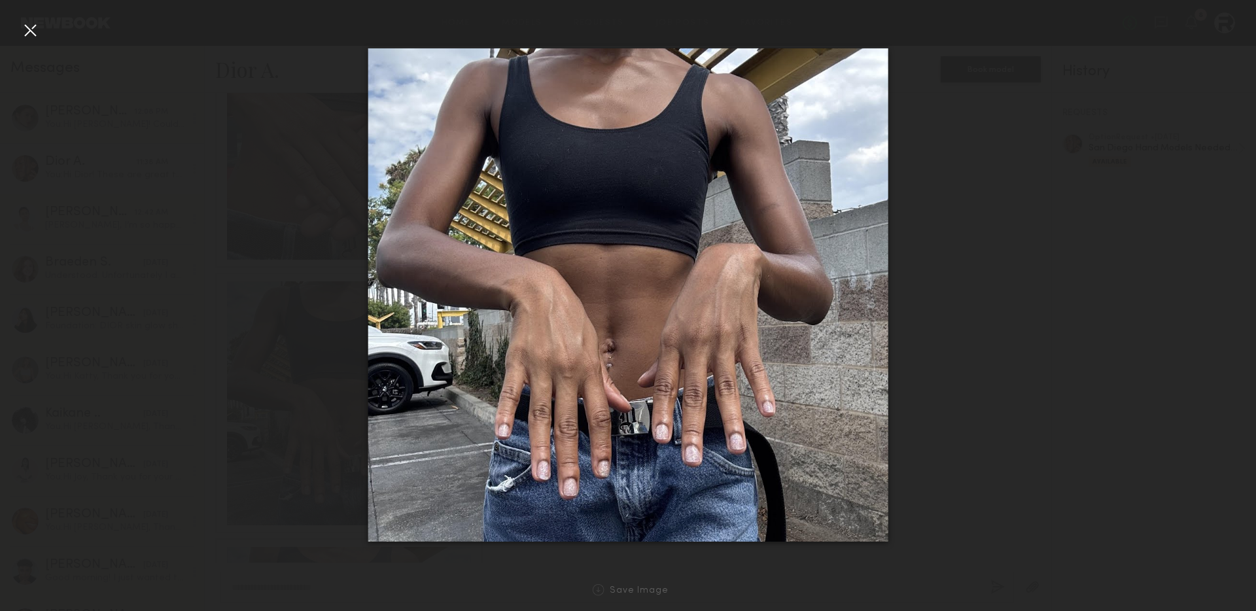
click at [29, 29] on div at bounding box center [30, 30] width 21 height 21
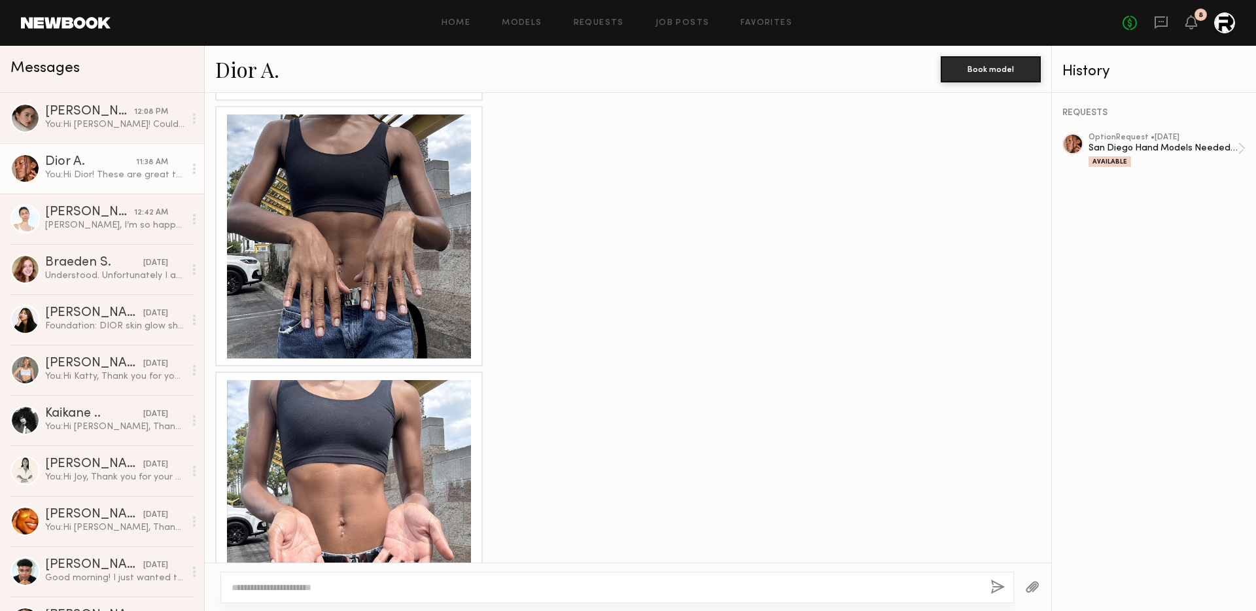
scroll to position [1520, 0]
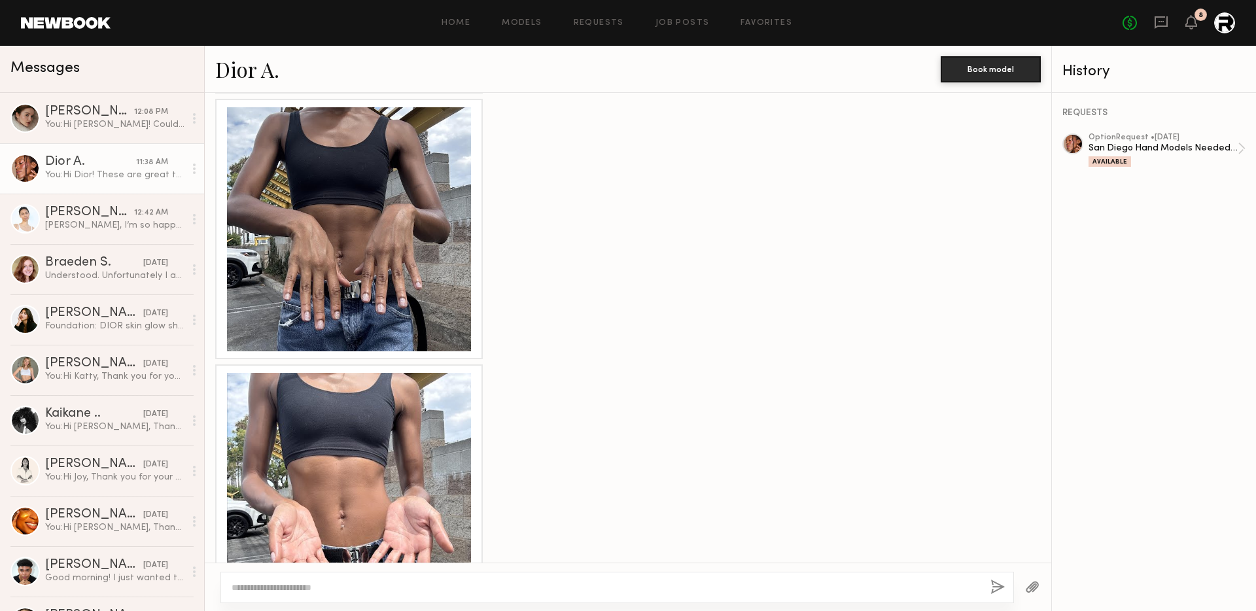
drag, startPoint x: 389, startPoint y: 446, endPoint x: 635, endPoint y: 381, distance: 254.4
click at [635, 381] on div at bounding box center [628, 494] width 847 height 260
click at [379, 399] on div at bounding box center [349, 495] width 244 height 244
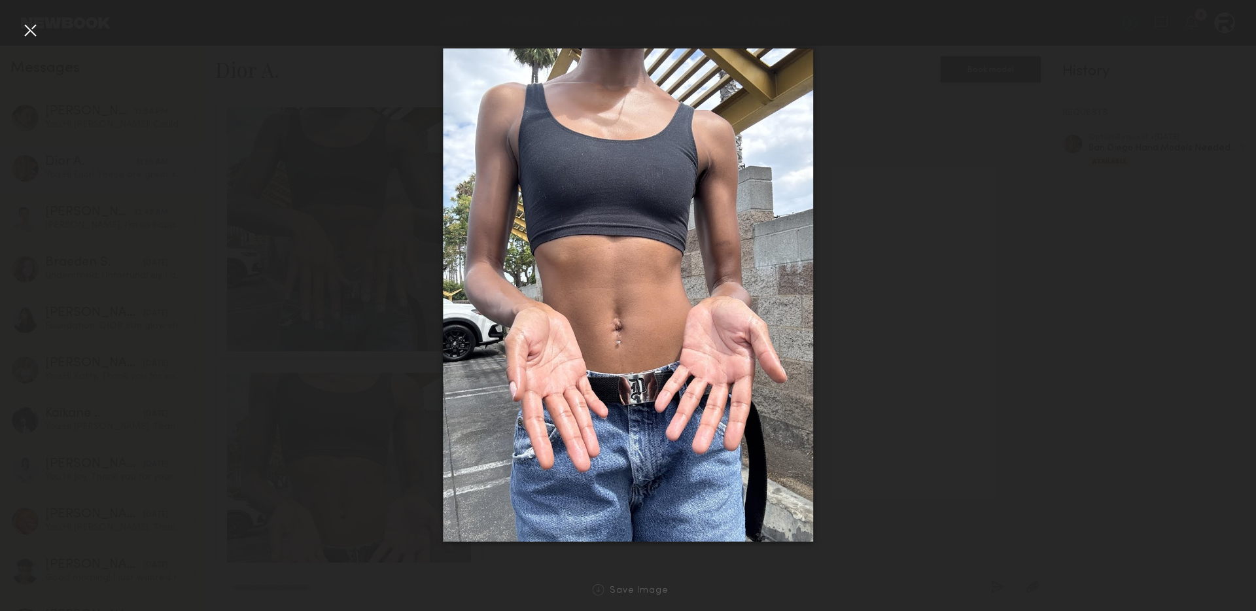
click at [43, 31] on div at bounding box center [628, 295] width 1256 height 548
click at [28, 27] on div at bounding box center [30, 30] width 21 height 21
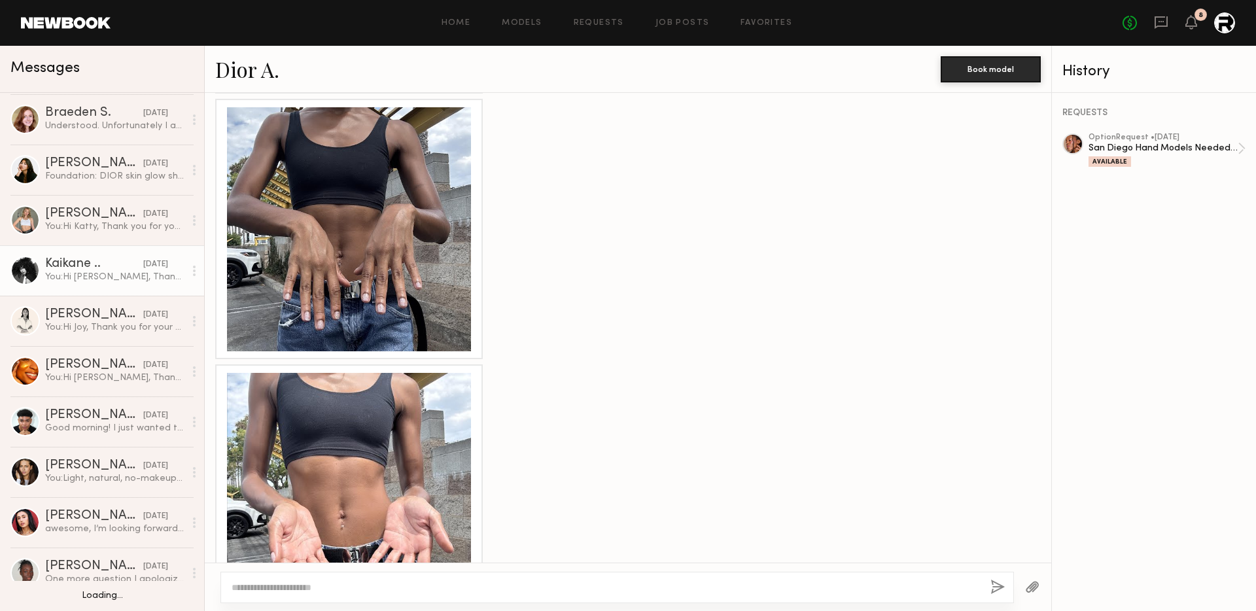
scroll to position [179, 0]
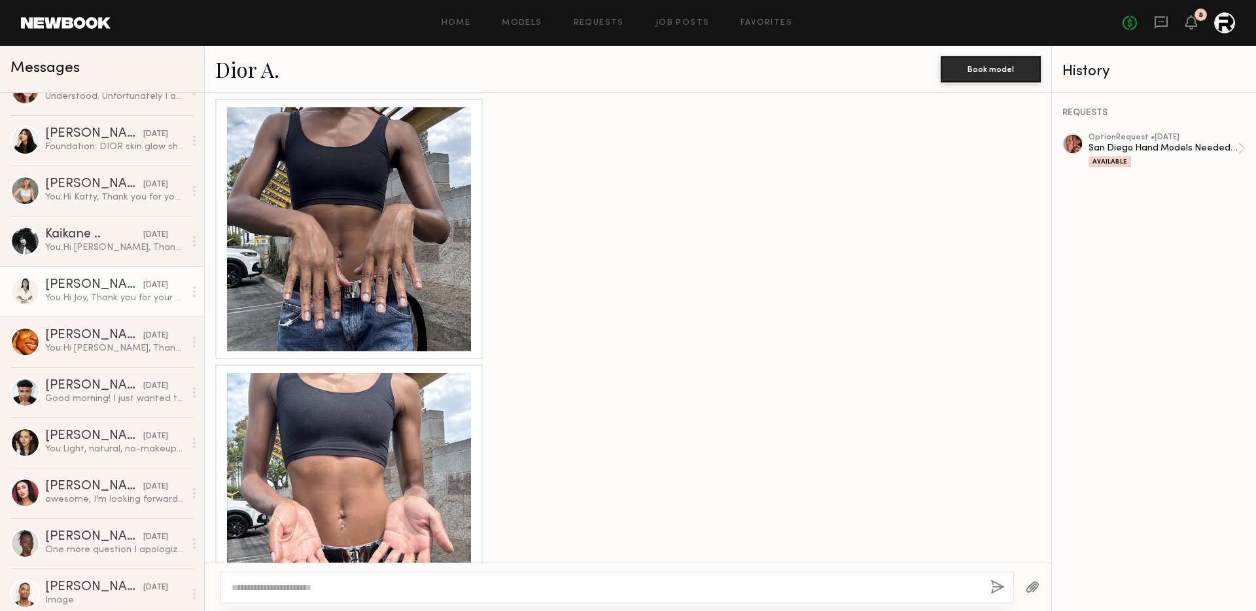
click at [93, 287] on div "[PERSON_NAME]" at bounding box center [94, 285] width 98 height 13
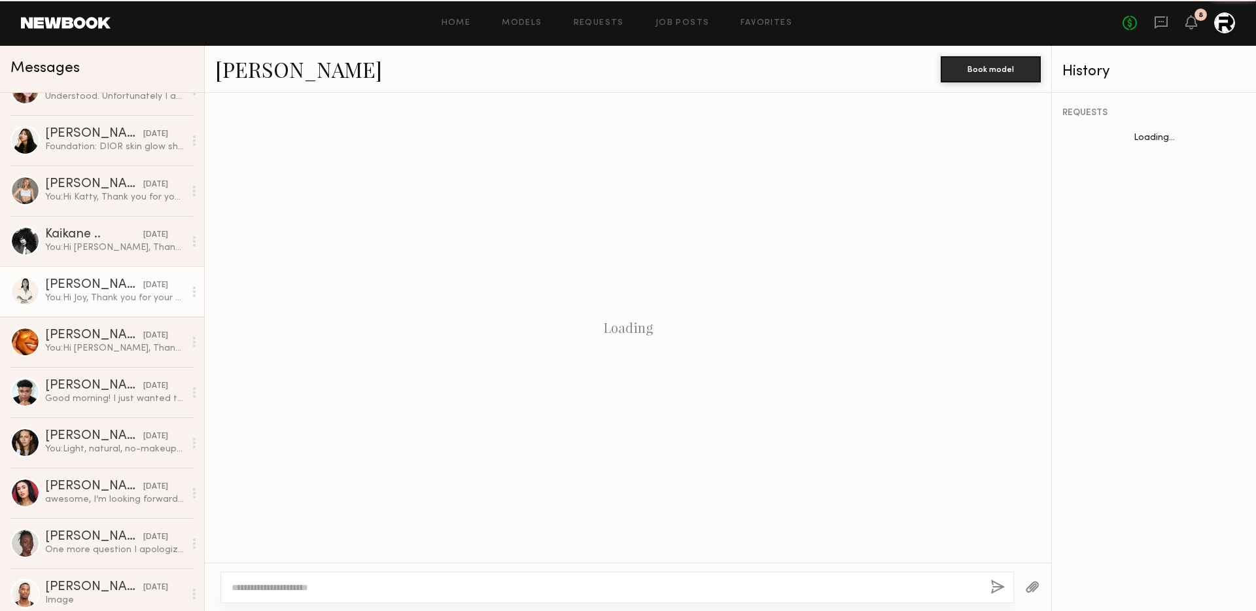
scroll to position [1912, 0]
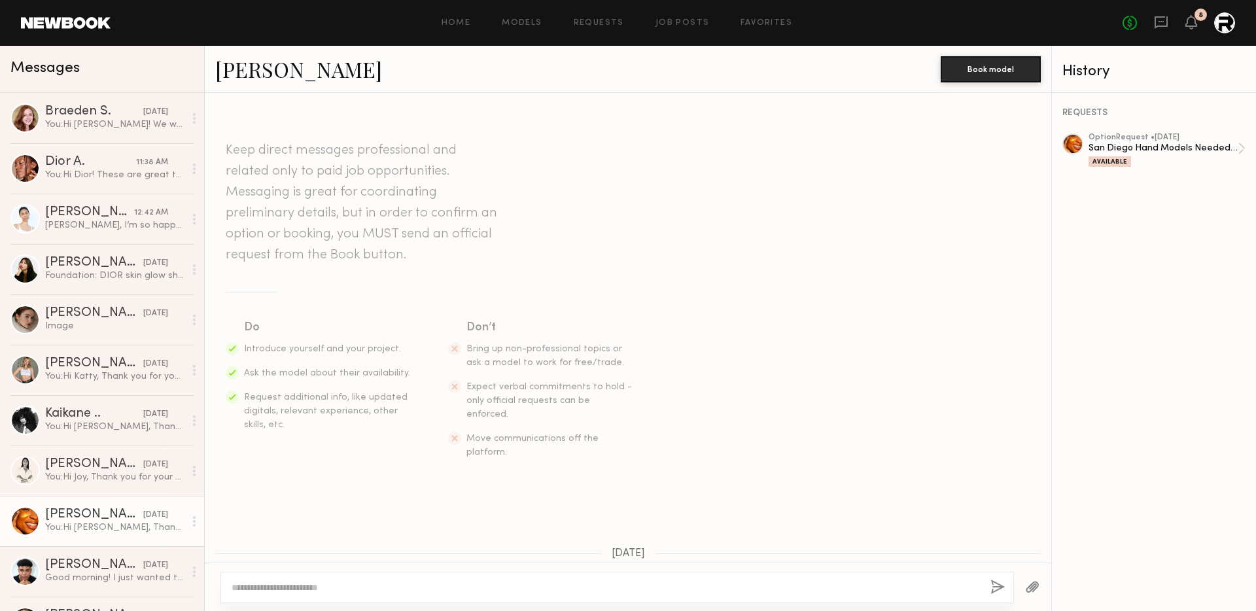
scroll to position [364, 0]
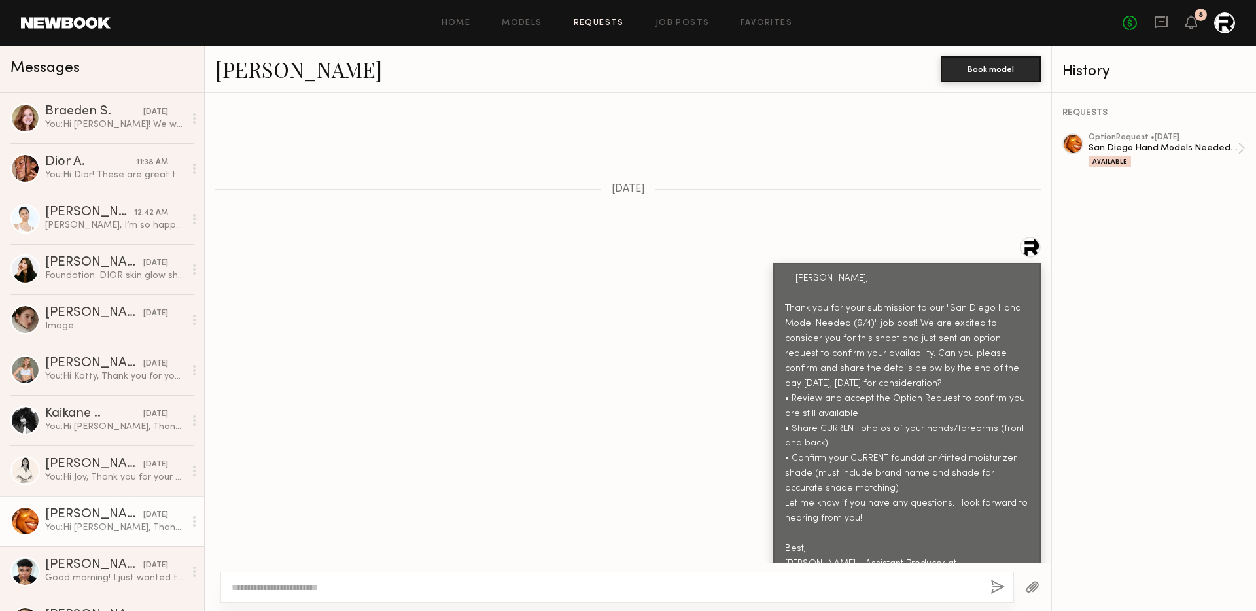
click at [593, 23] on link "Requests" at bounding box center [599, 23] width 50 height 9
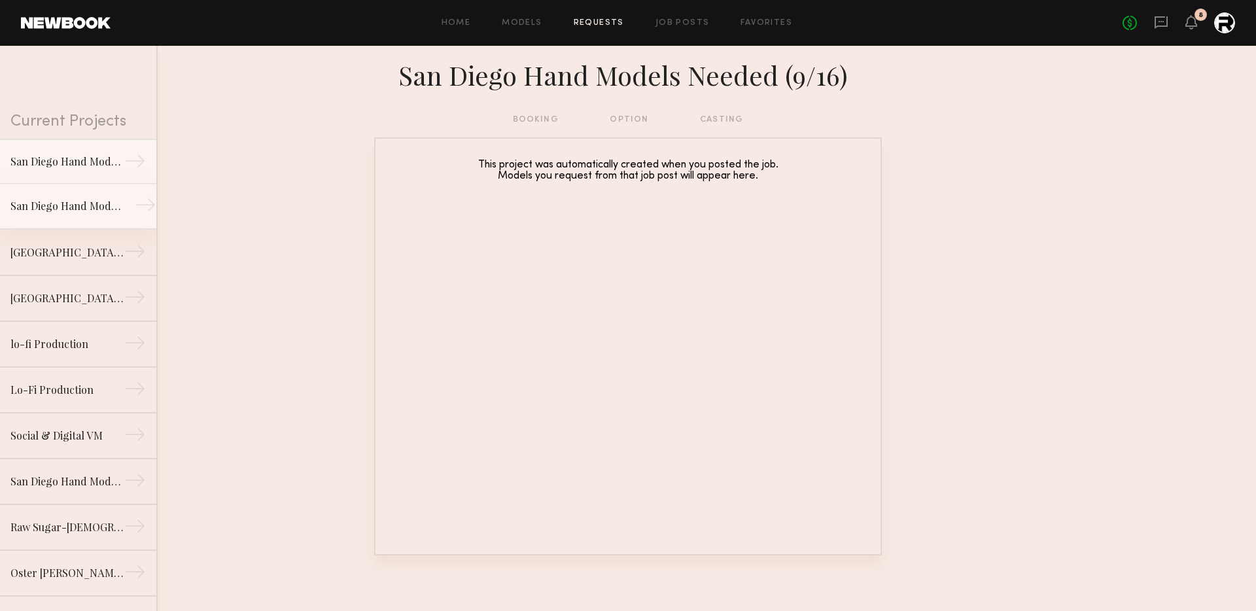
click at [80, 220] on link "San Diego Hand Models Needed (9/4) →" at bounding box center [78, 207] width 156 height 46
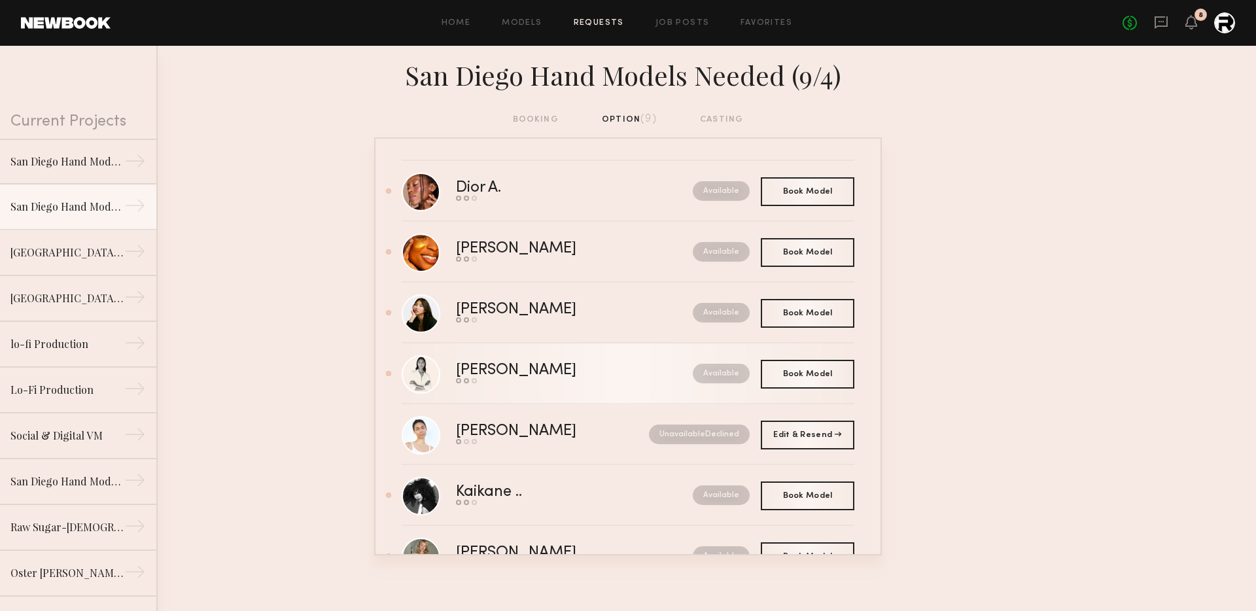
scroll to position [175, 0]
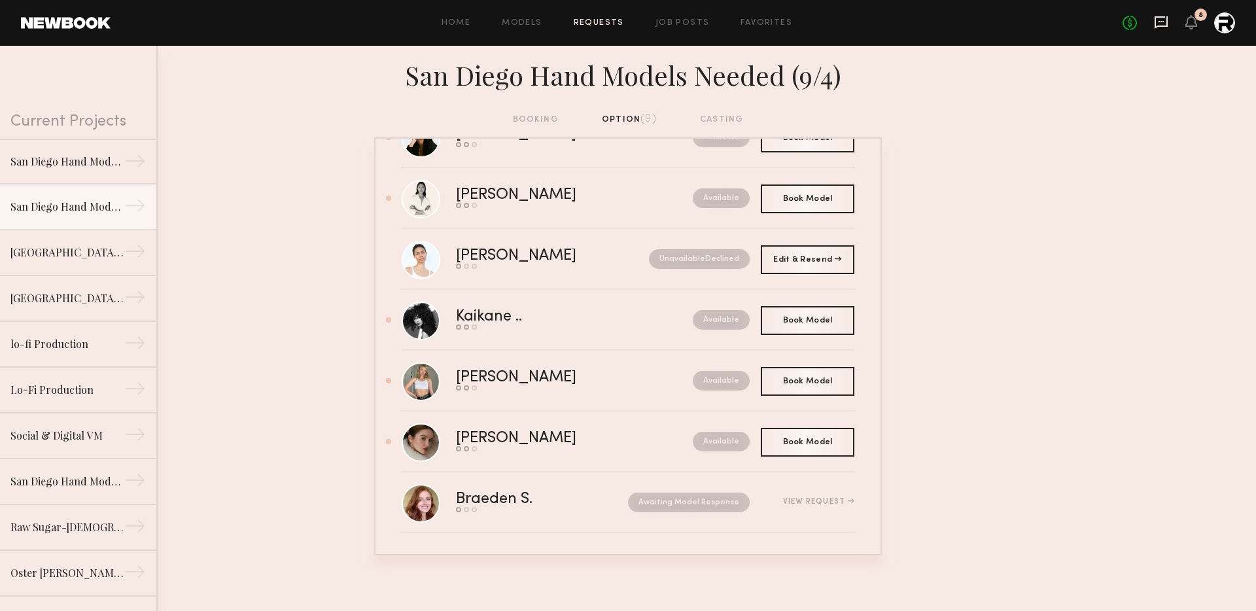
click at [1164, 22] on icon at bounding box center [1161, 21] width 5 height 1
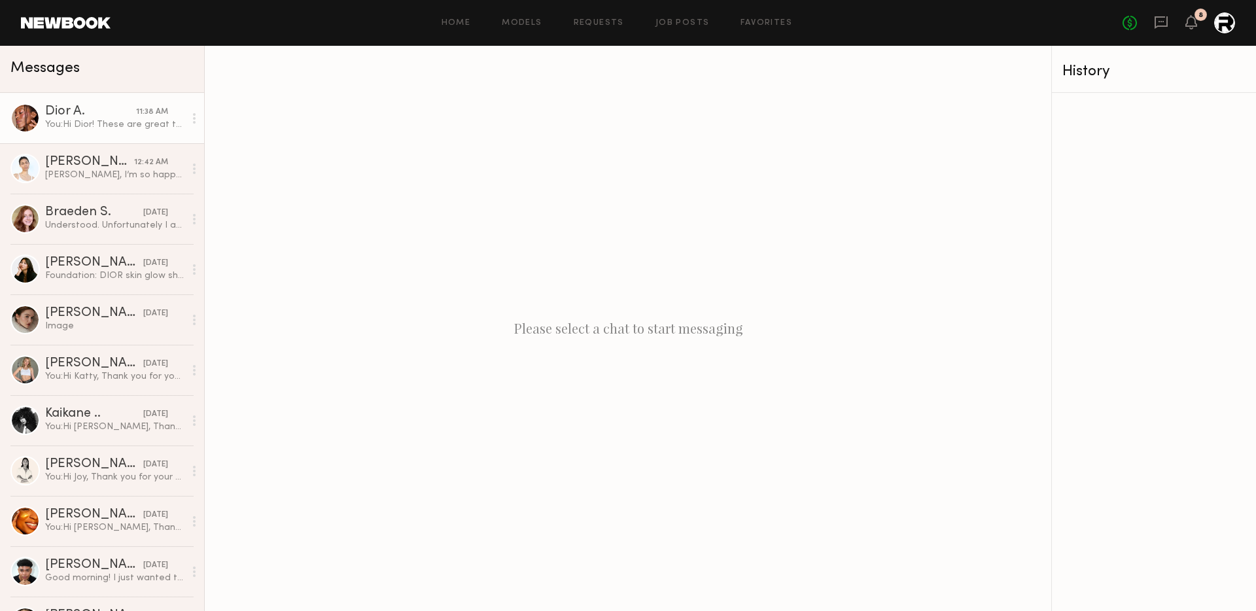
click at [91, 132] on link "Dior A. 11:38 AM You: Hi [PERSON_NAME]! These are great thank you. For your sha…" at bounding box center [102, 118] width 204 height 50
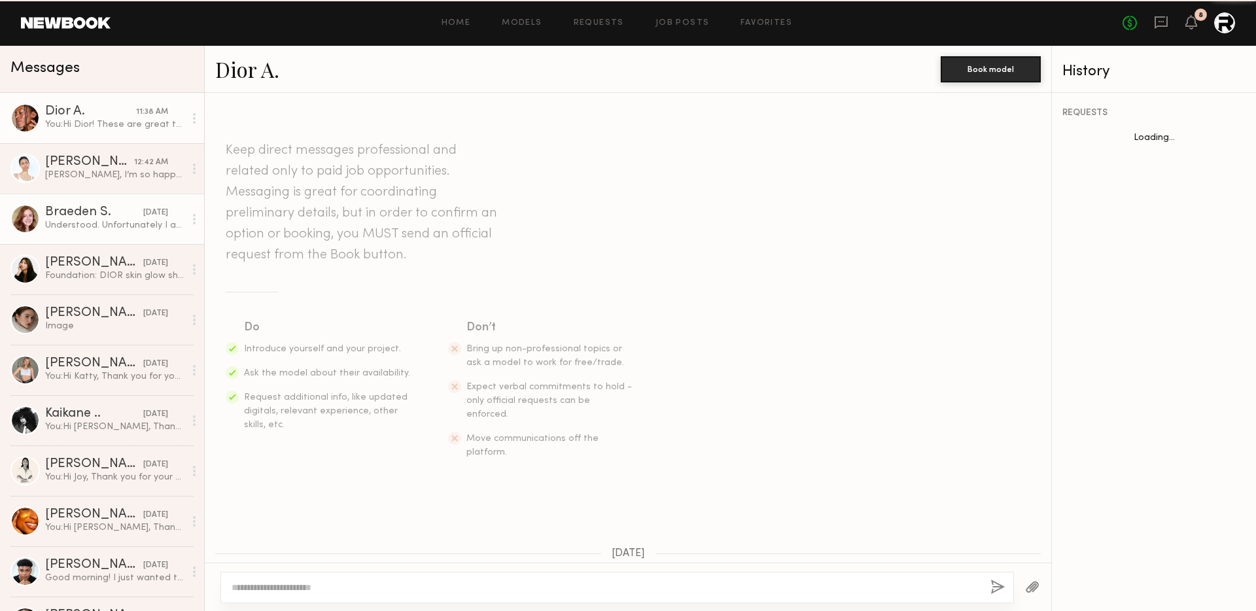
scroll to position [2550, 0]
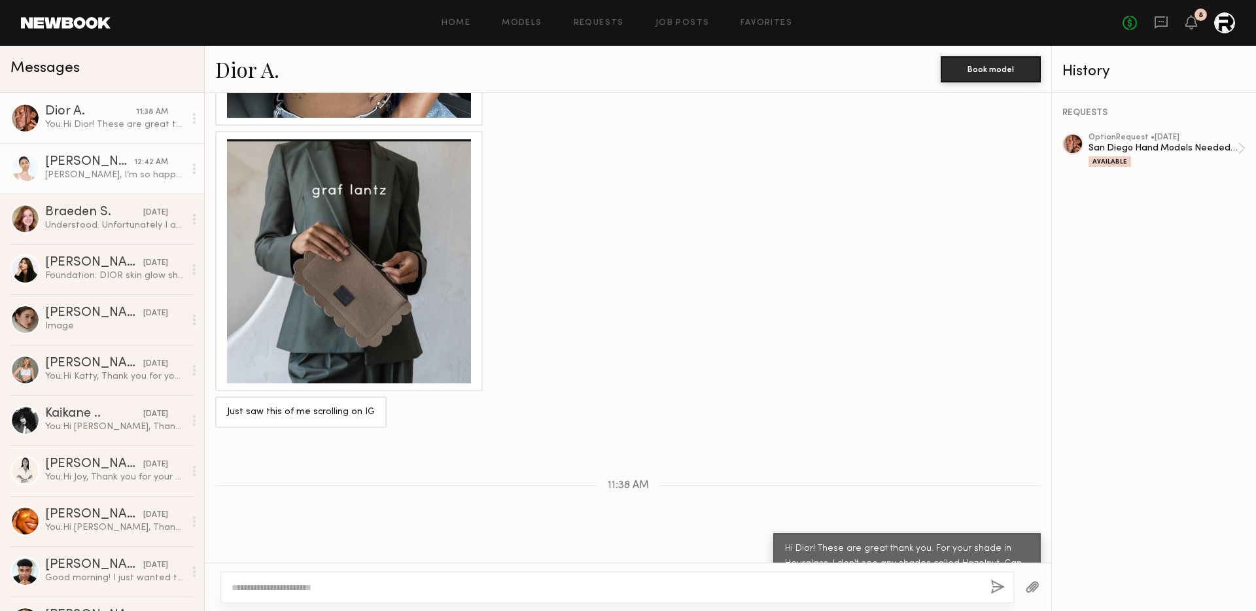
click at [97, 191] on link "Amanda R. 12:42 AM Maeghan, I’m so happy to be considered- unfortunately I’m no…" at bounding box center [102, 168] width 204 height 50
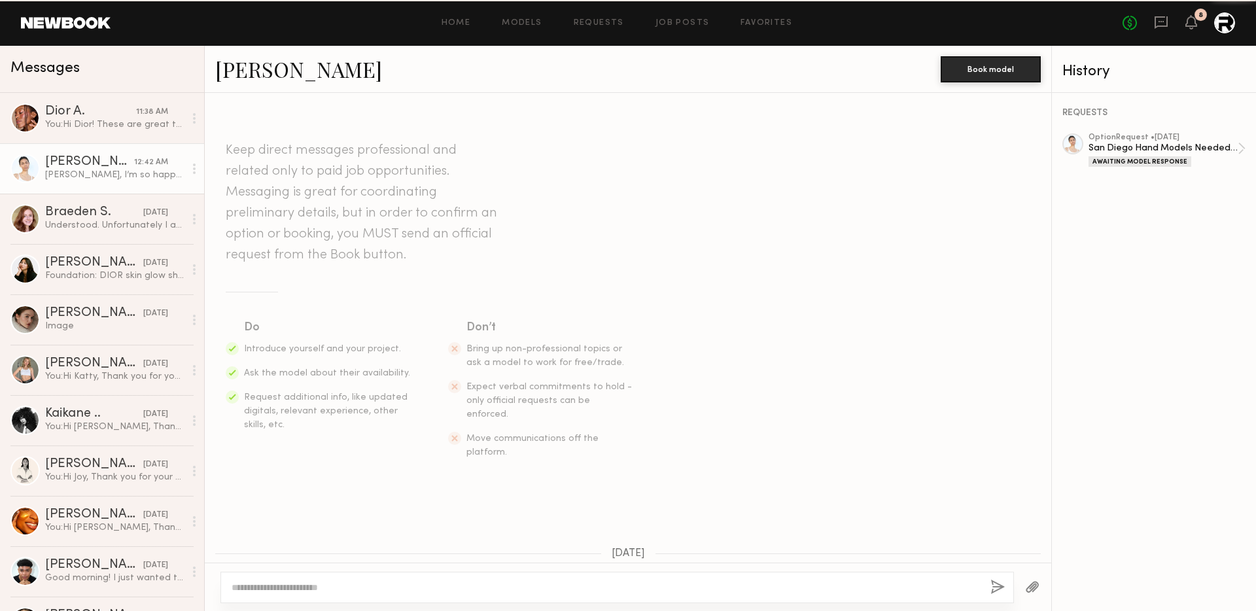
scroll to position [546, 0]
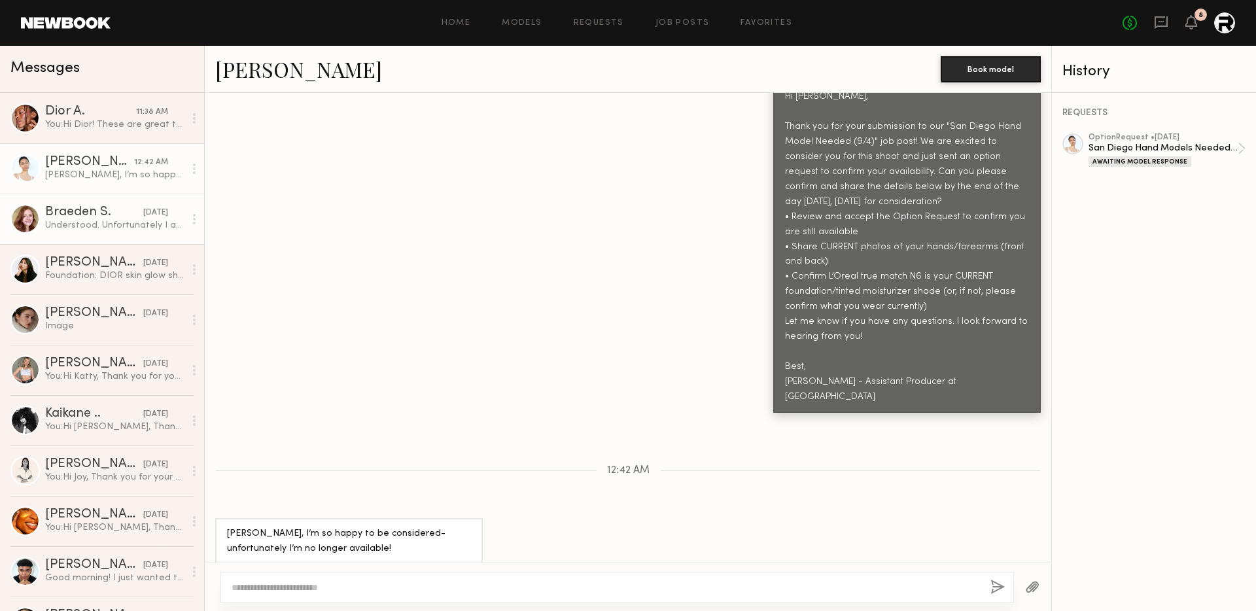
click at [97, 219] on div "Understood. Unfortunately I am not available for that but please do keep me in …" at bounding box center [114, 225] width 139 height 12
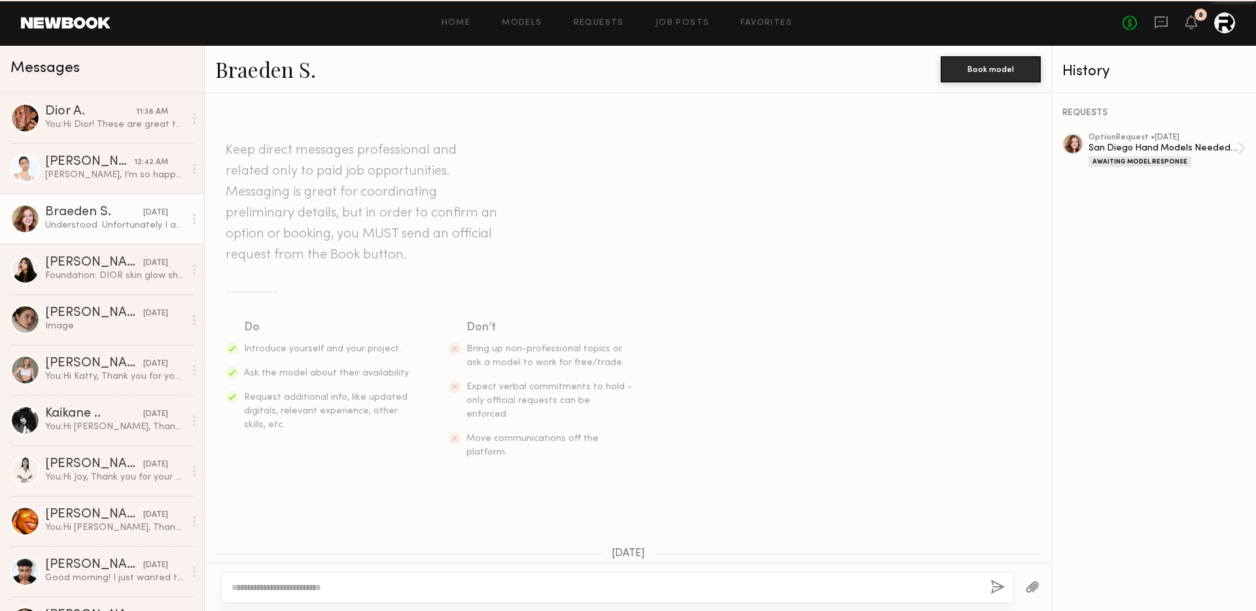
scroll to position [834, 0]
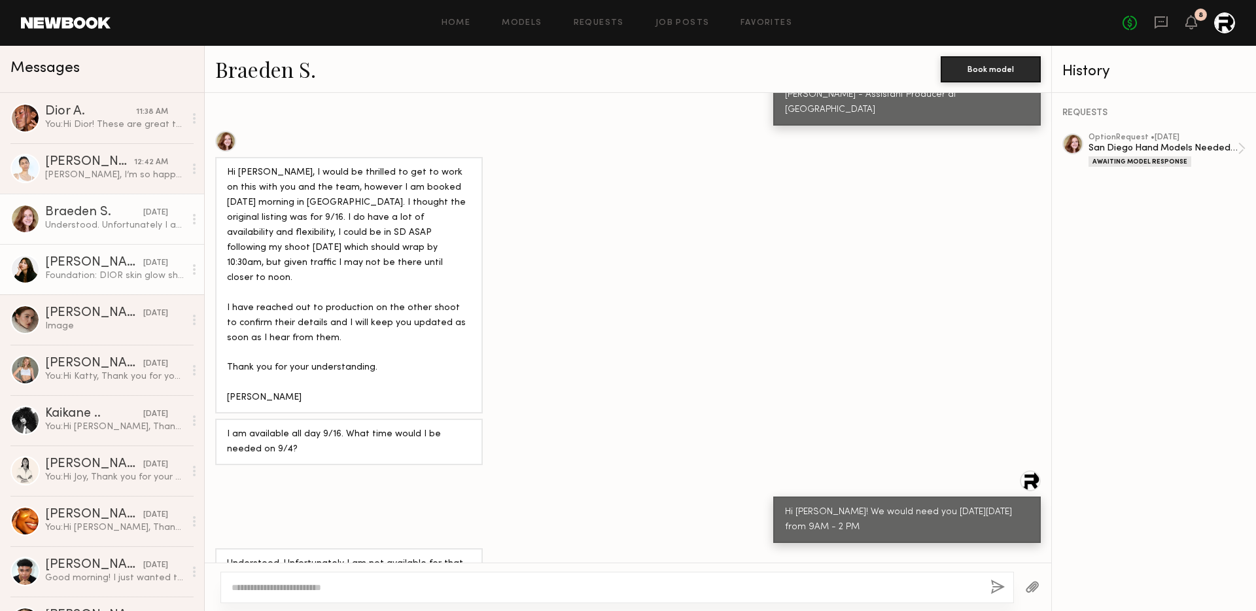
click at [122, 278] on div "Foundation: DIOR skin glow shade 3WP warm peach" at bounding box center [114, 276] width 139 height 12
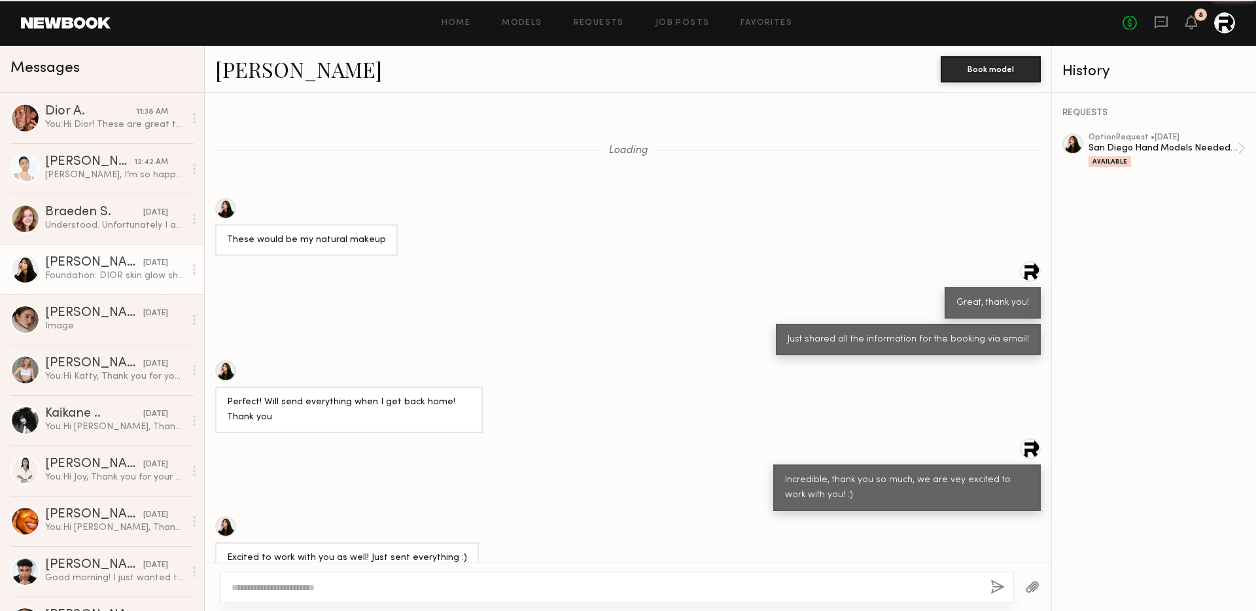
scroll to position [1184, 0]
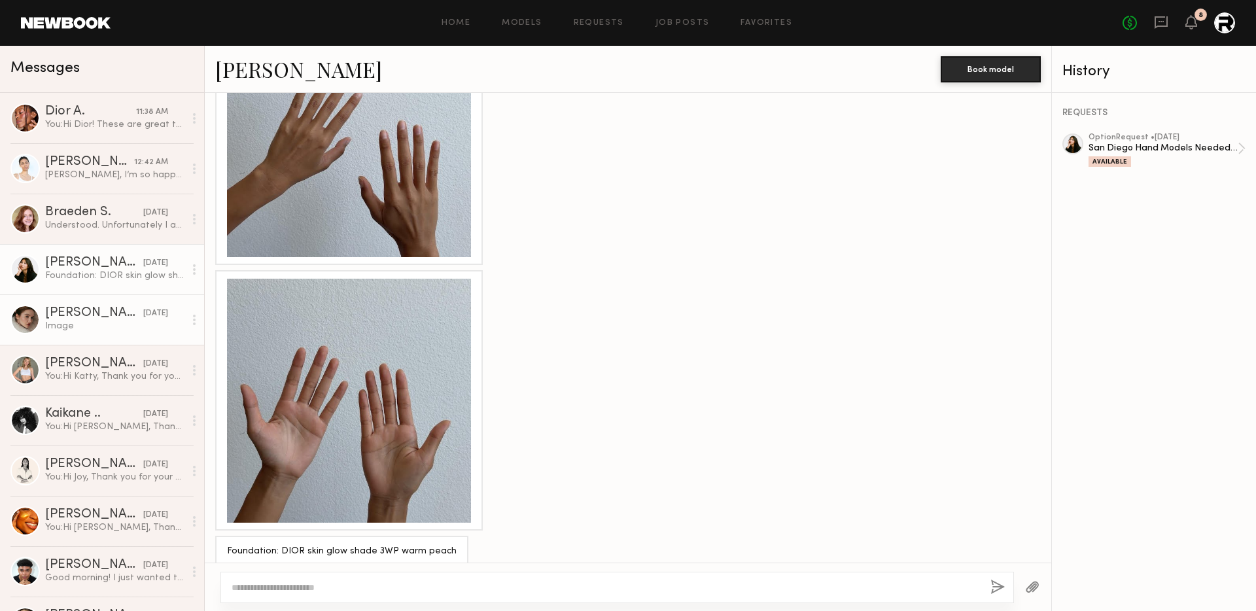
click at [96, 333] on link "[PERSON_NAME] [DATE] Image" at bounding box center [102, 319] width 204 height 50
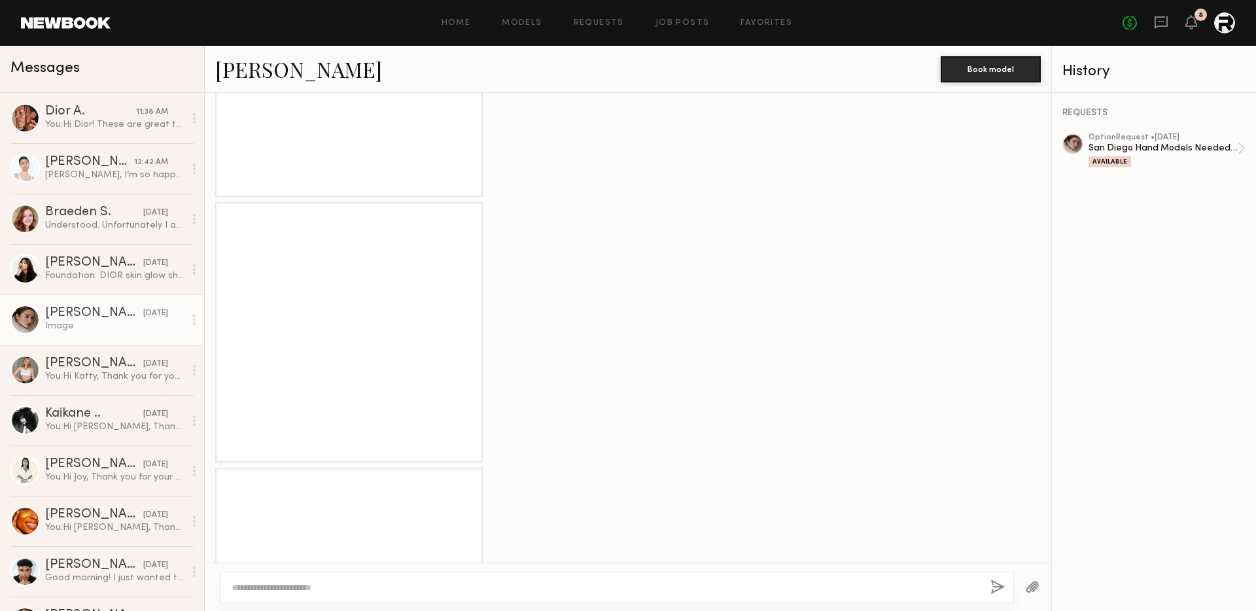
scroll to position [1121, 0]
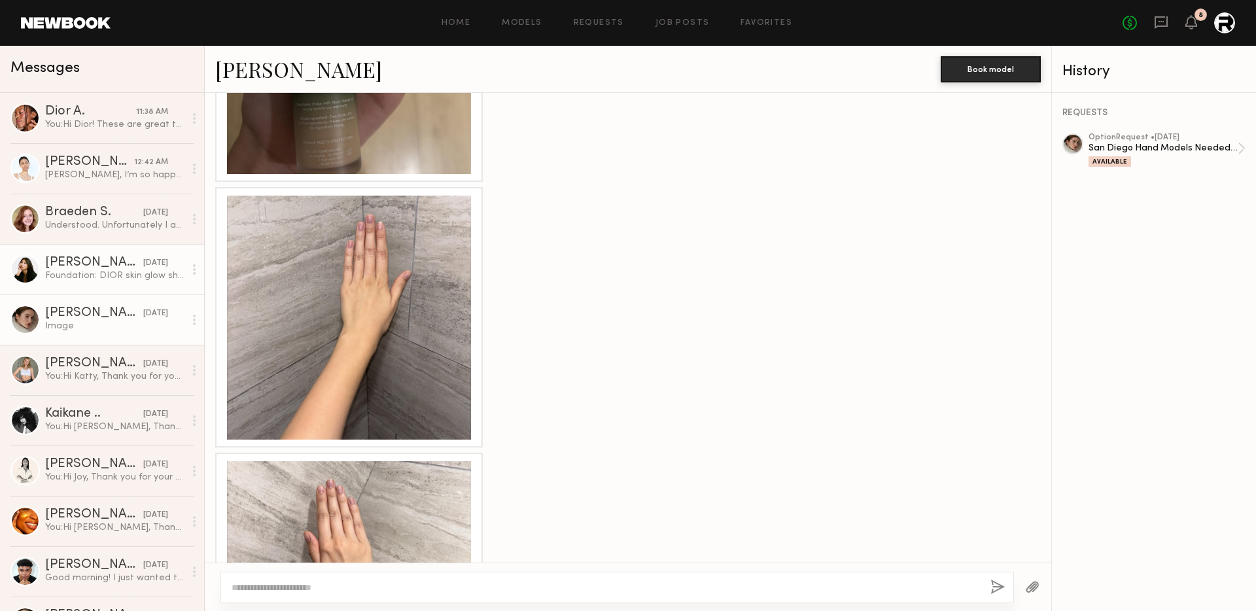
click at [96, 268] on div "[PERSON_NAME]" at bounding box center [94, 262] width 98 height 13
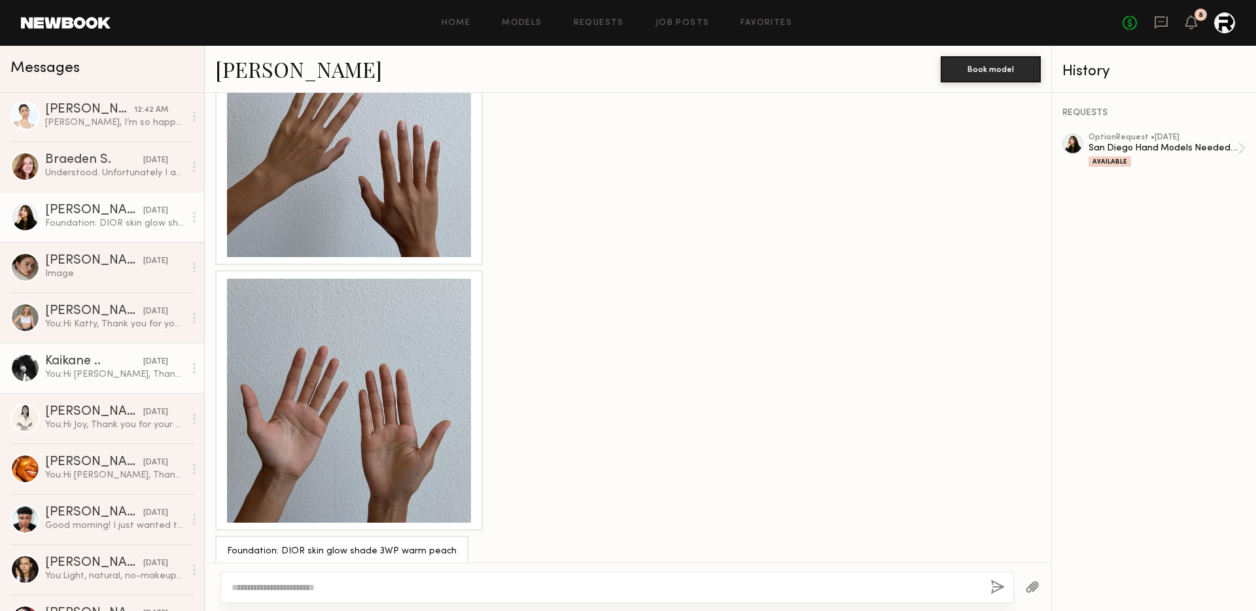
scroll to position [23, 0]
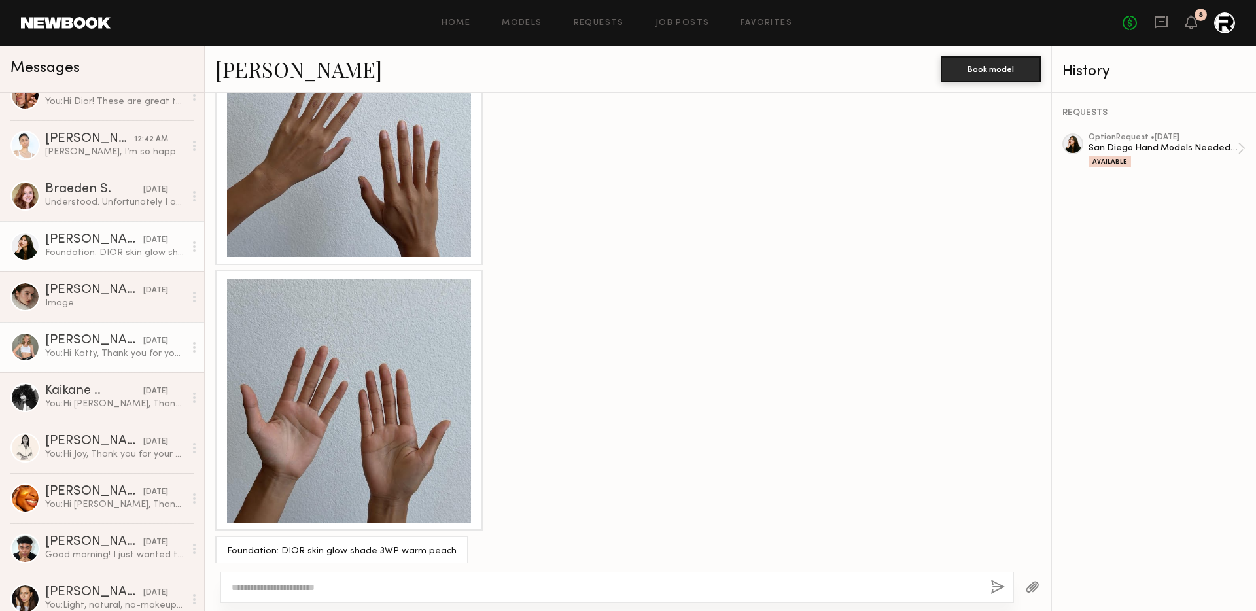
click at [96, 356] on div "You: Hi Katty, Thank you for your submission to our "San Diego Hand Model Neede…" at bounding box center [114, 353] width 139 height 12
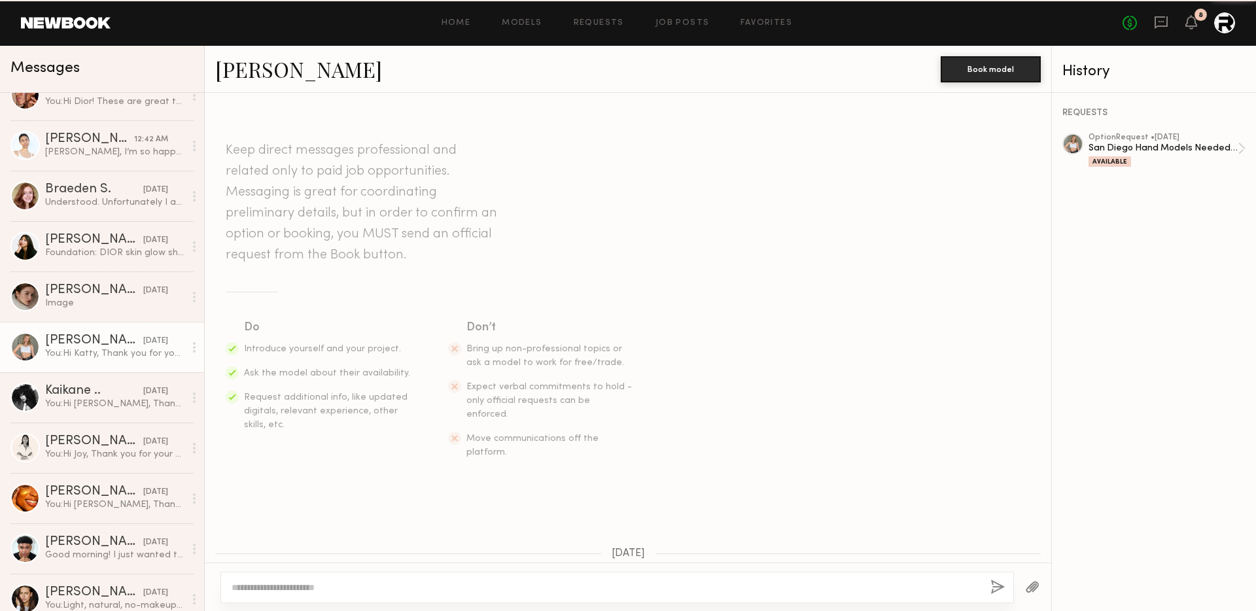
scroll to position [364, 0]
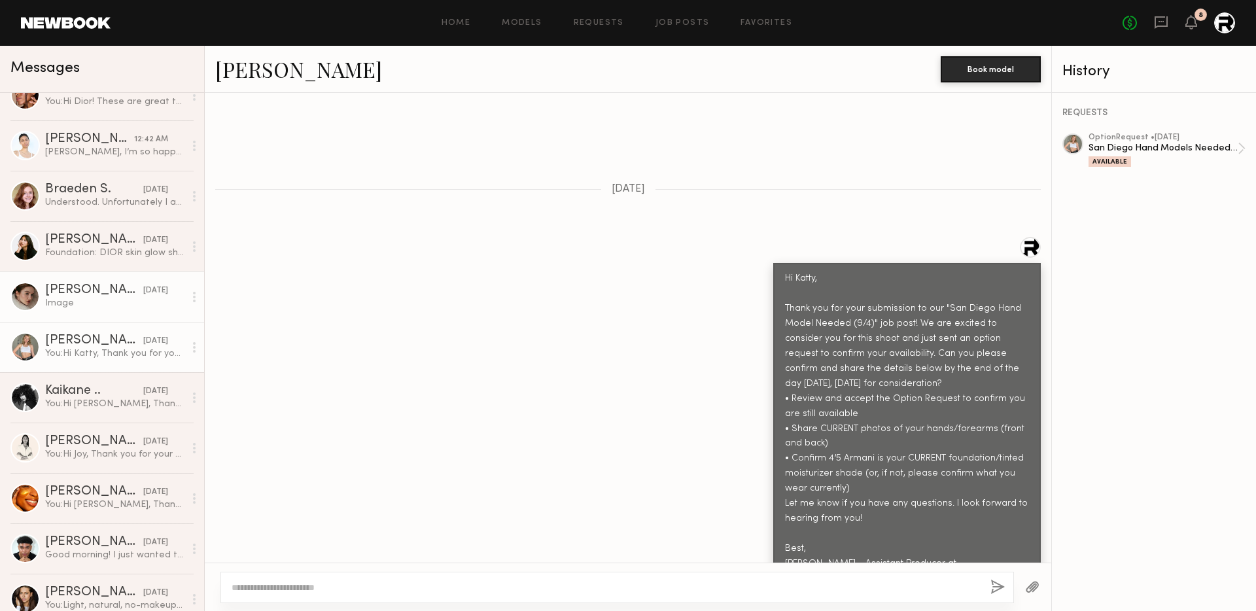
click at [92, 292] on div "[PERSON_NAME]" at bounding box center [94, 290] width 98 height 13
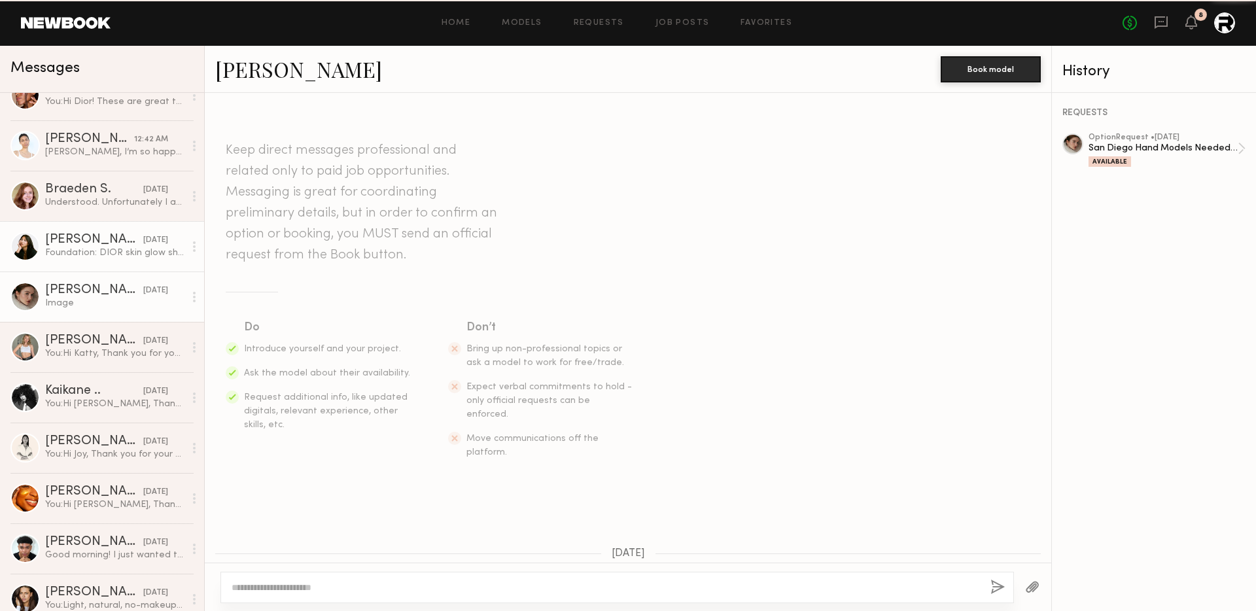
scroll to position [1239, 0]
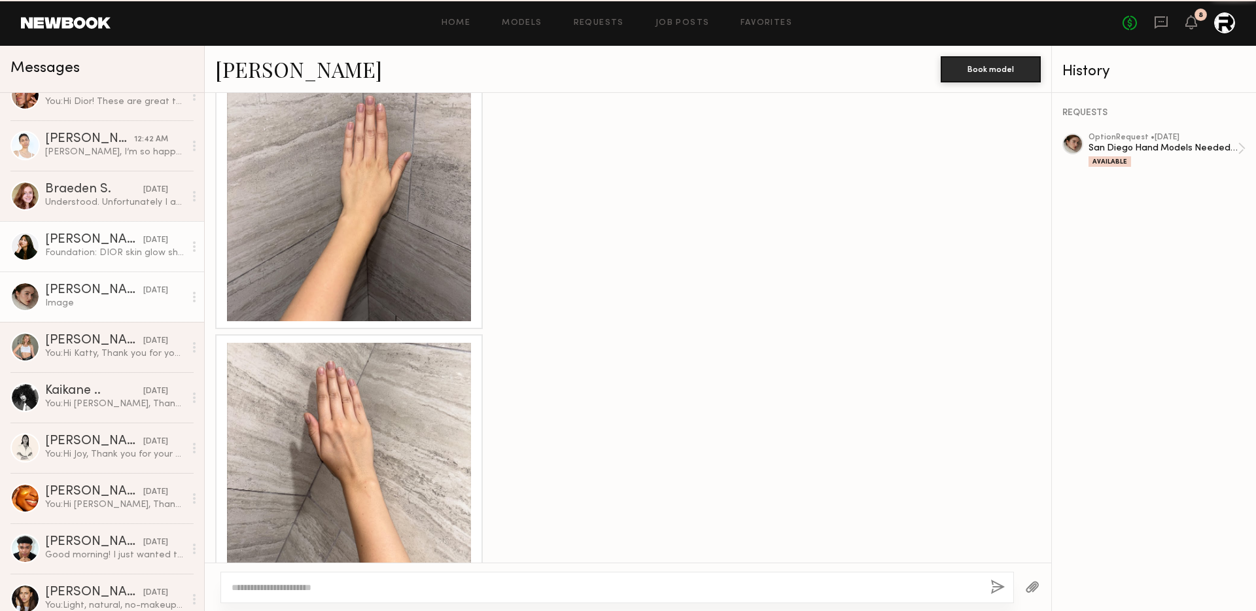
click at [91, 254] on div "Foundation: DIOR skin glow shade 3WP warm peach" at bounding box center [114, 253] width 139 height 12
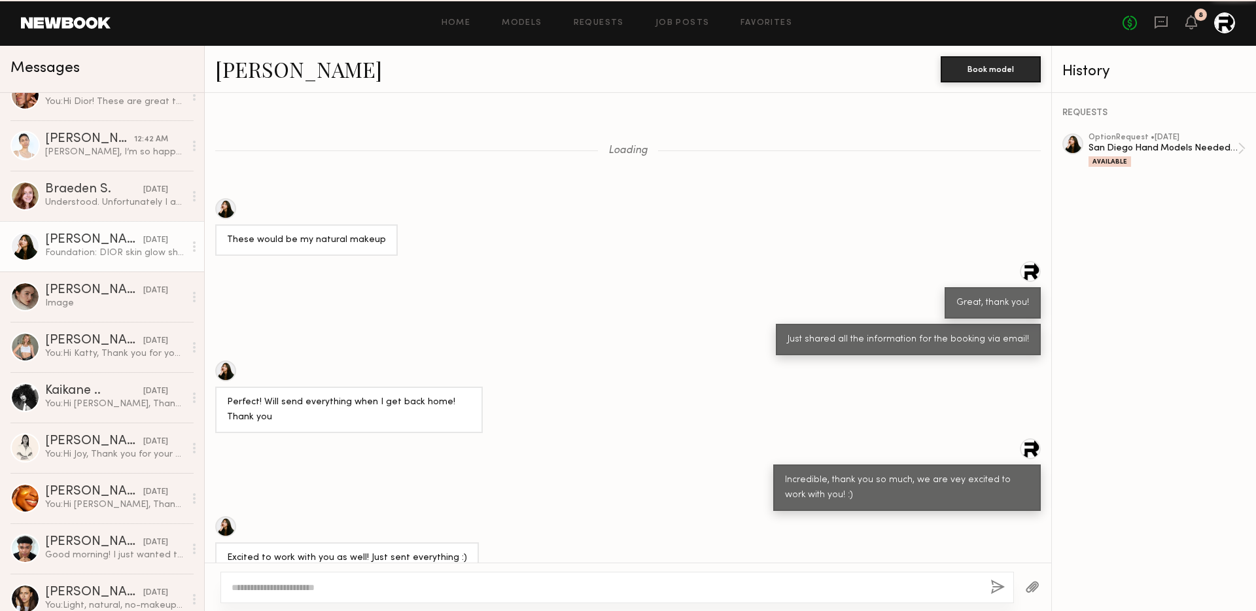
scroll to position [1184, 0]
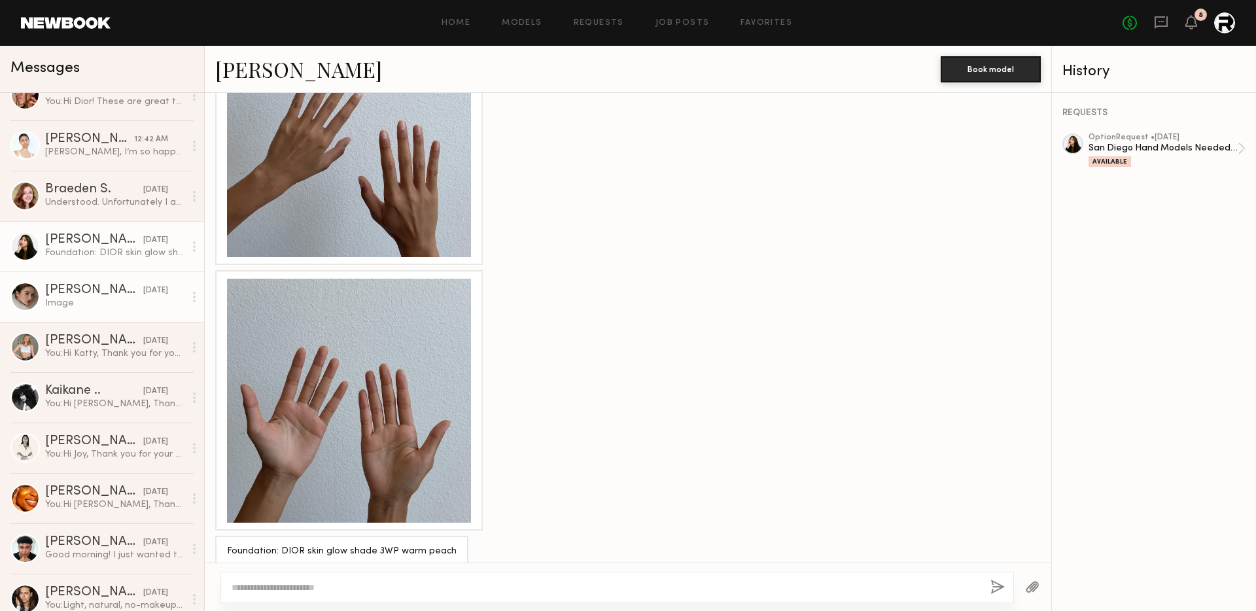
click at [96, 295] on div "[PERSON_NAME]" at bounding box center [94, 290] width 98 height 13
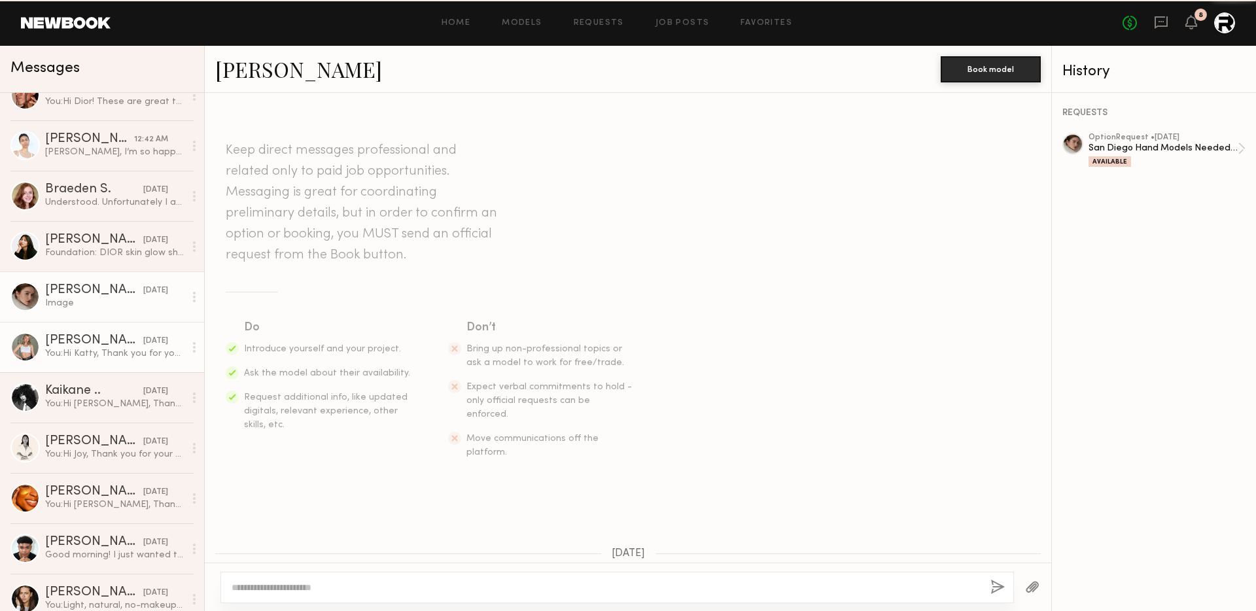
scroll to position [1239, 0]
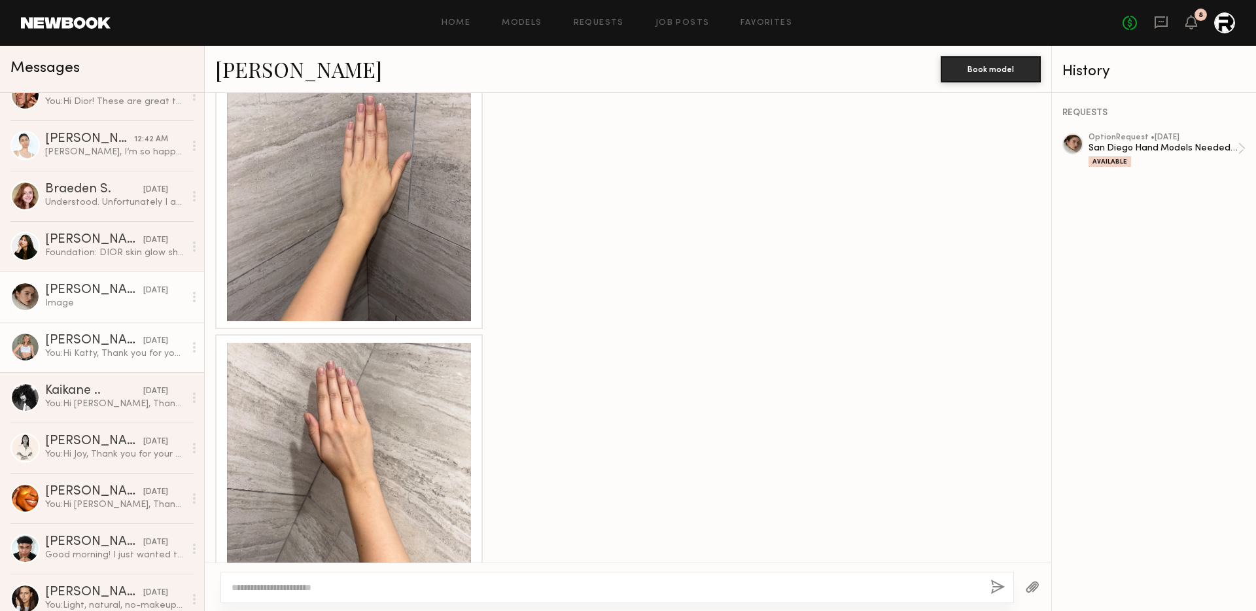
click at [96, 352] on div "You: Hi Katty, Thank you for your submission to our "San Diego Hand Model Neede…" at bounding box center [114, 353] width 139 height 12
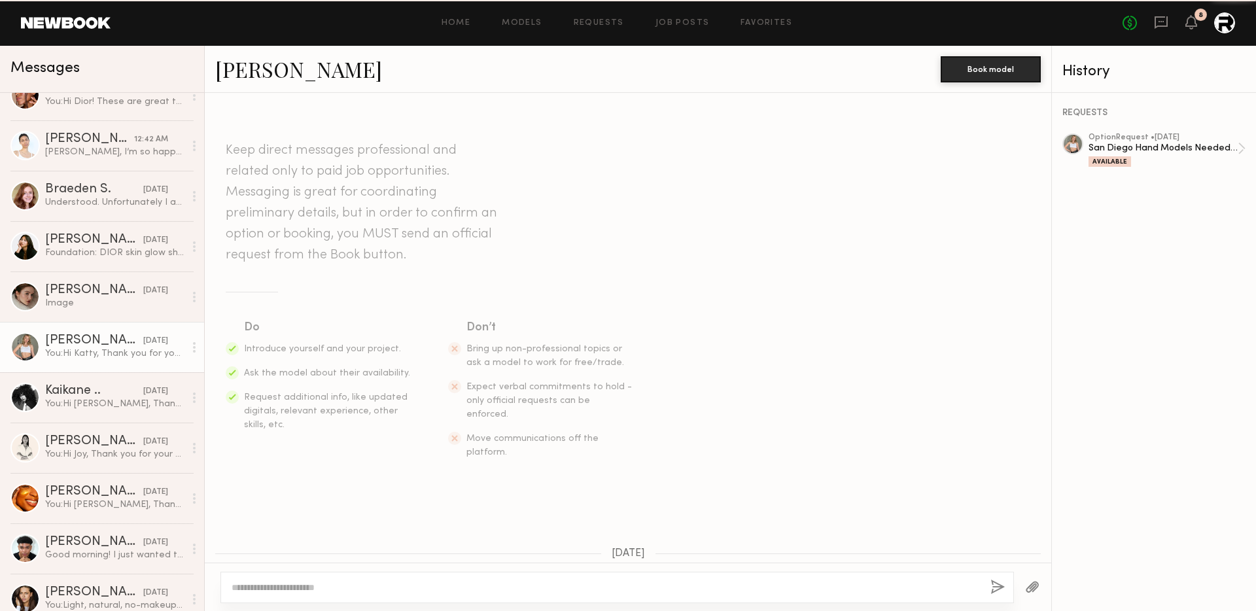
scroll to position [364, 0]
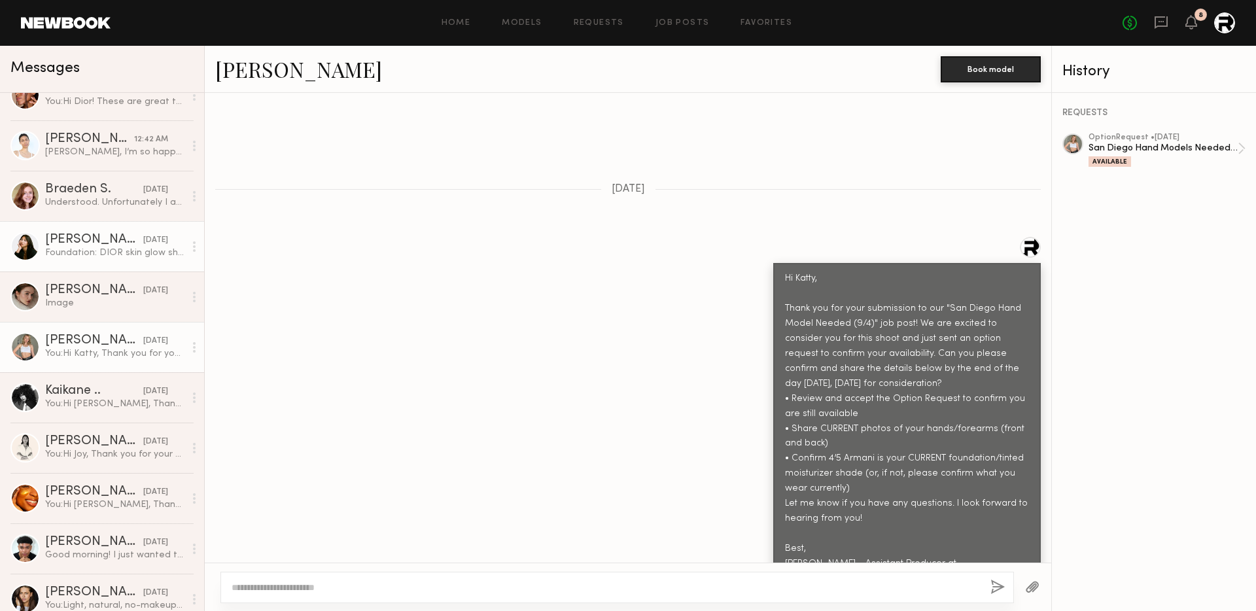
click at [103, 270] on link "[PERSON_NAME] [DATE] Foundation: DIOR skin glow shade 3WP warm peach" at bounding box center [102, 246] width 204 height 50
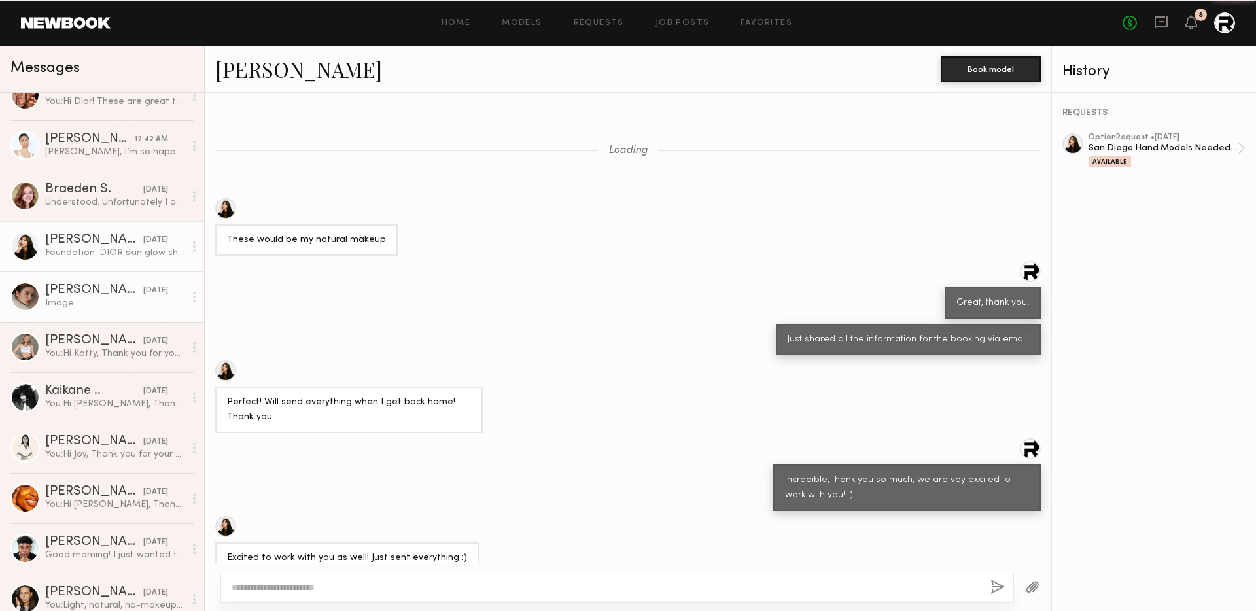
scroll to position [1184, 0]
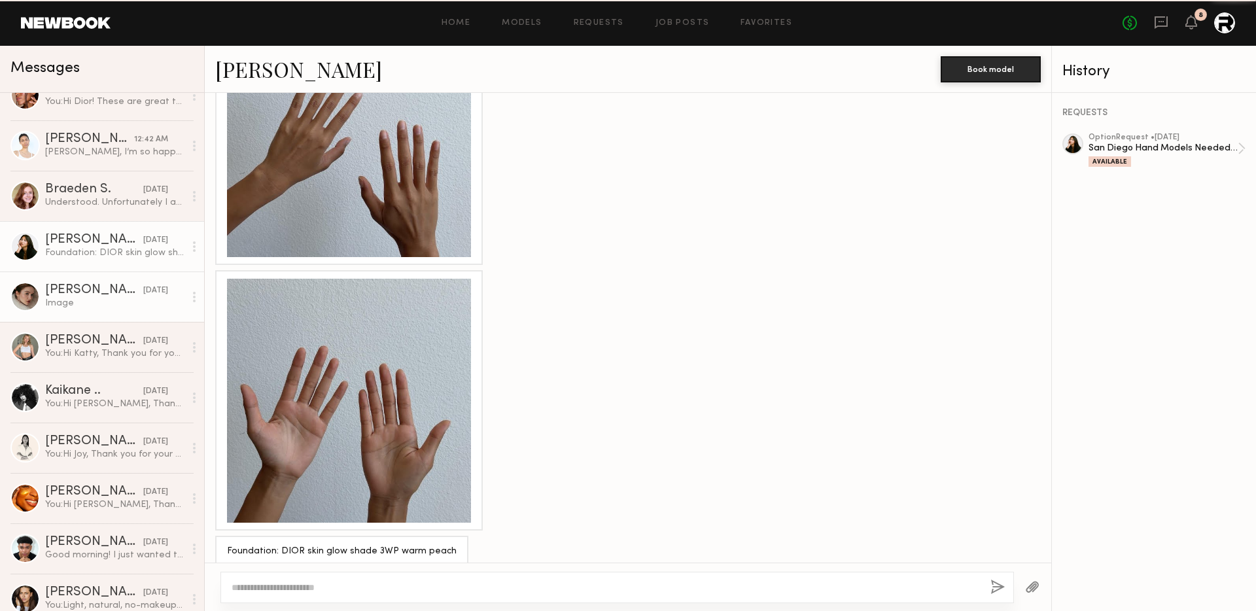
click at [101, 300] on div "Image" at bounding box center [114, 303] width 139 height 12
